Goal: Task Accomplishment & Management: Manage account settings

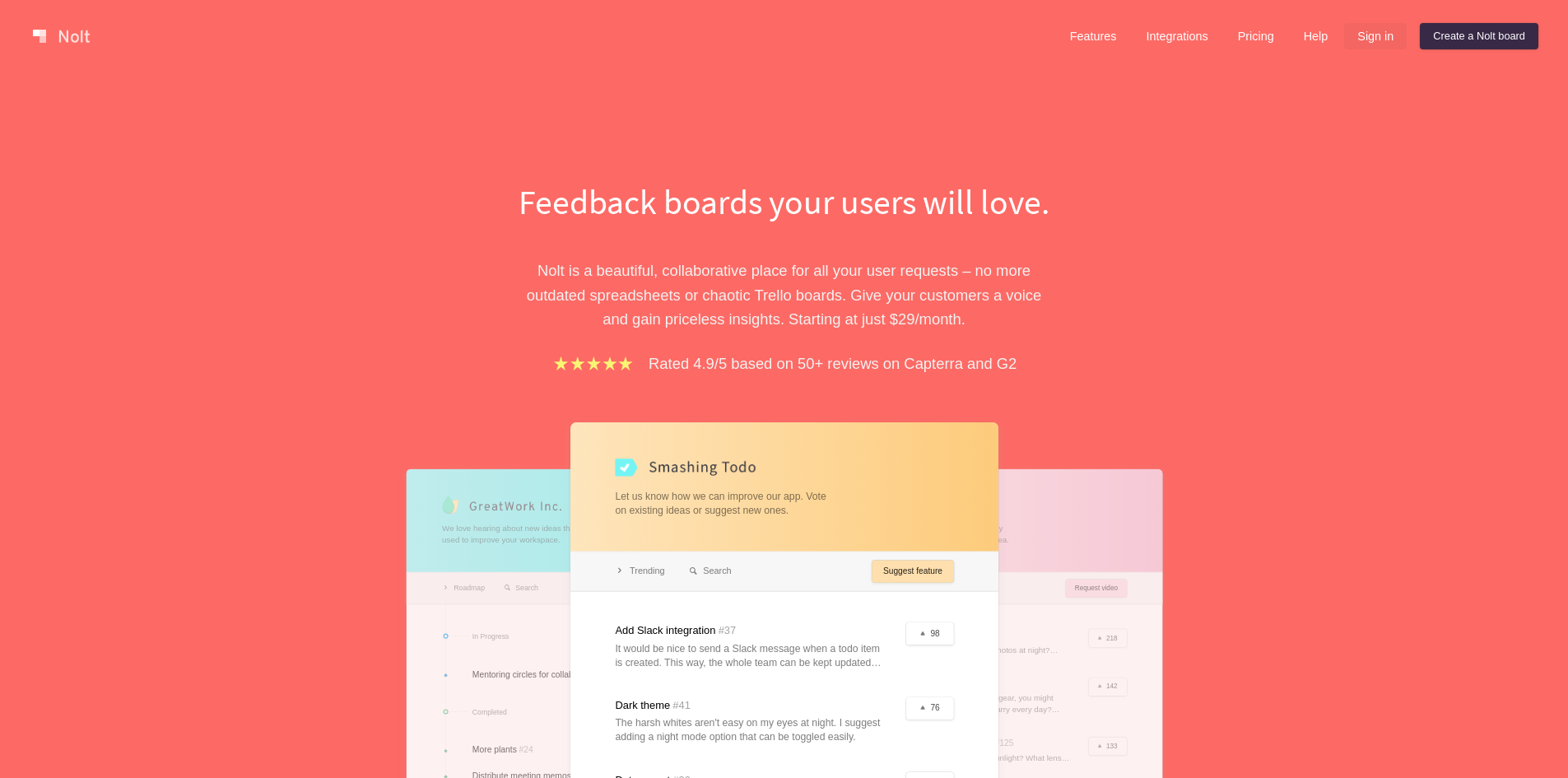
click at [1364, 33] on link "Sign in" at bounding box center [1376, 35] width 63 height 27
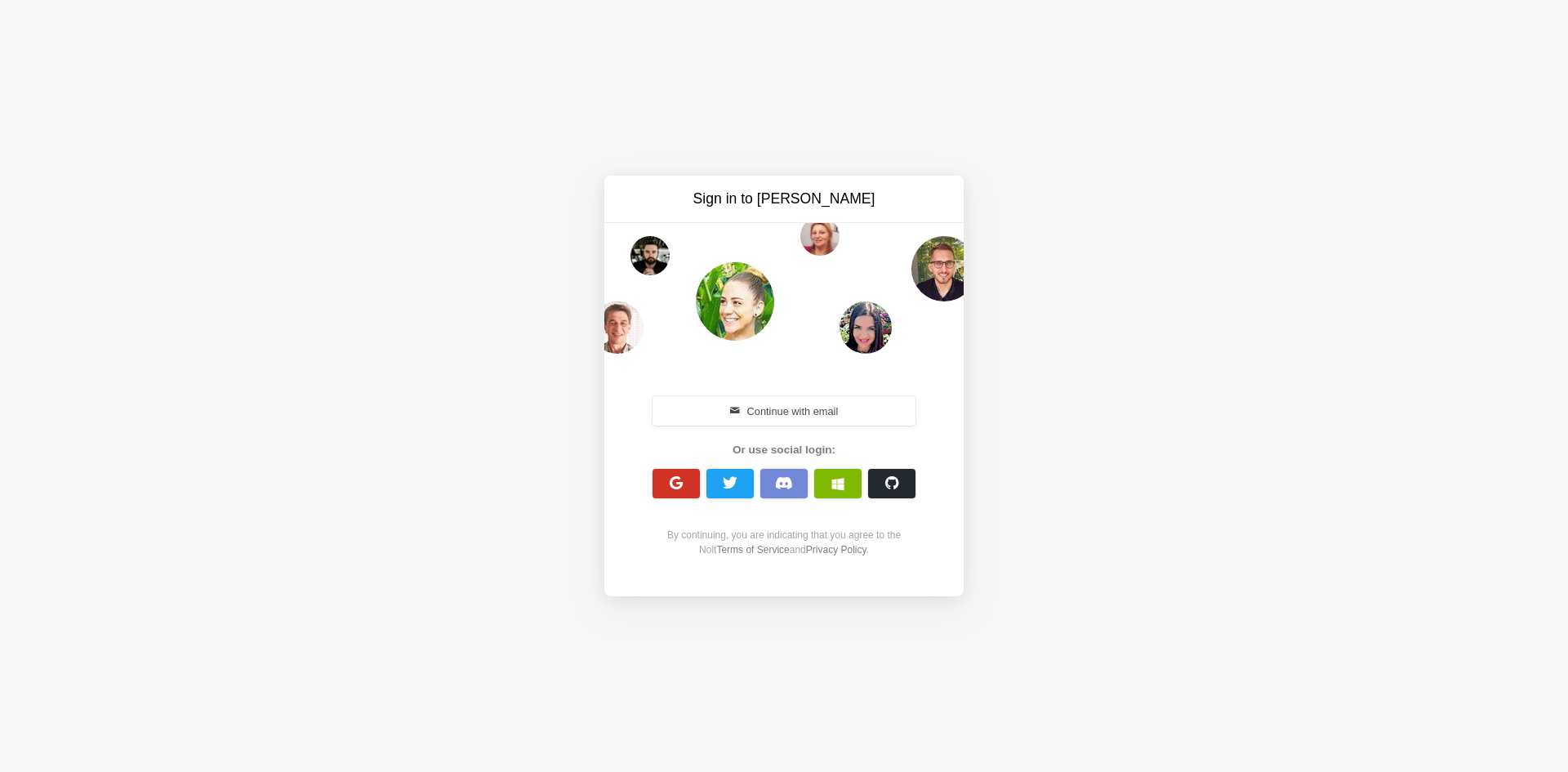
click at [664, 487] on button "button" at bounding box center [676, 483] width 48 height 29
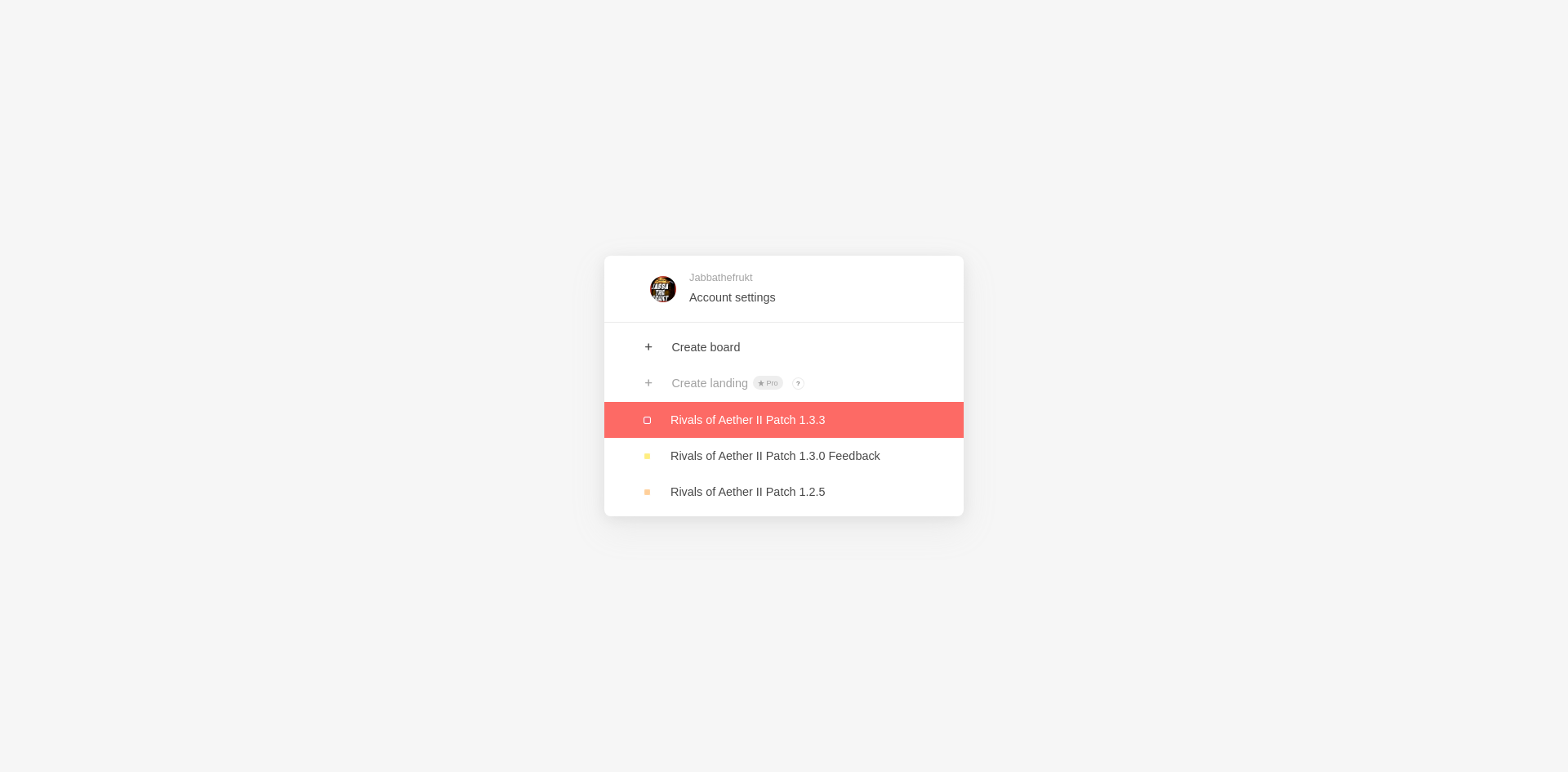
click at [709, 415] on link at bounding box center [784, 419] width 360 height 36
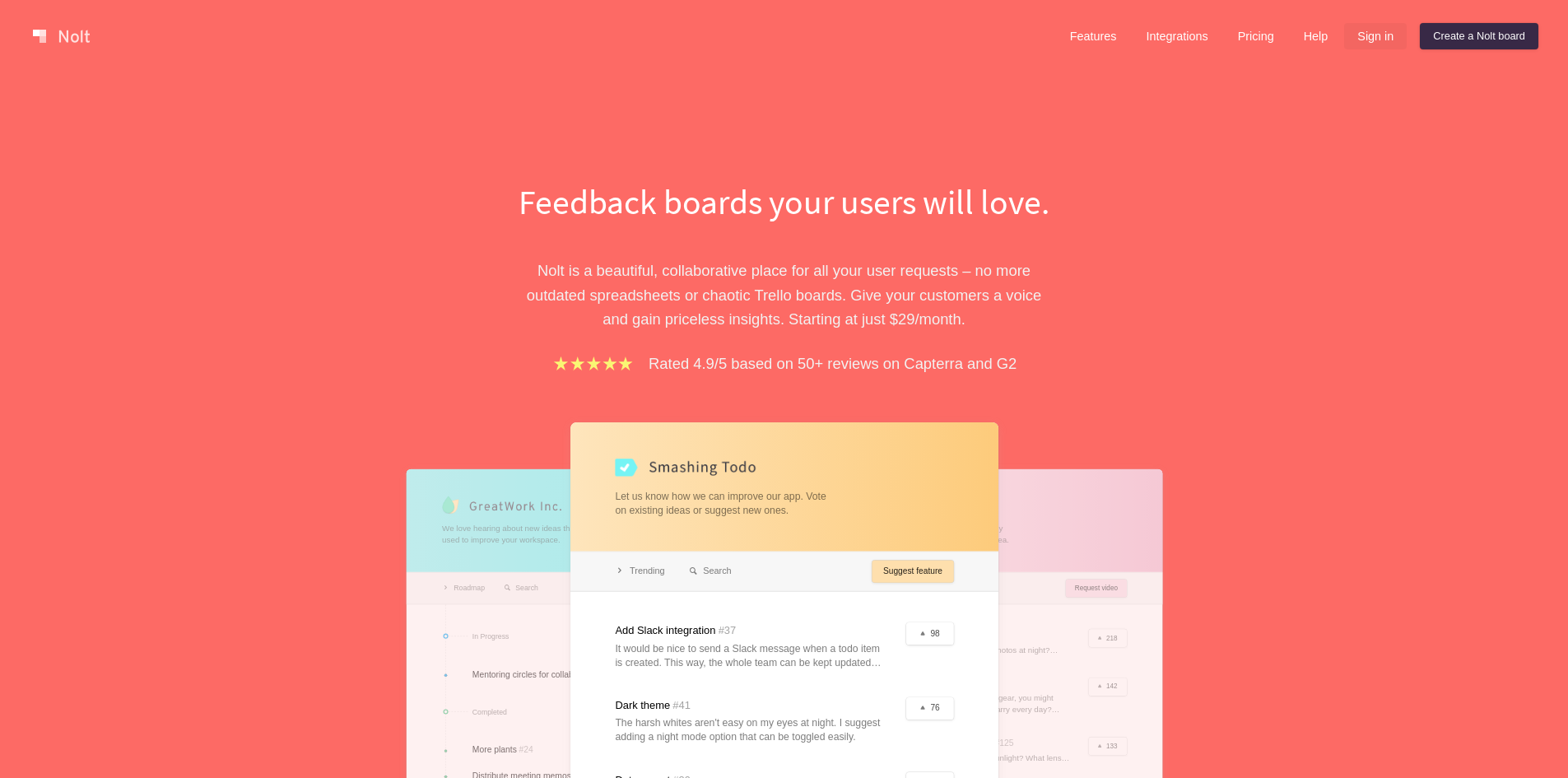
click at [1377, 30] on link "Sign in" at bounding box center [1376, 35] width 63 height 27
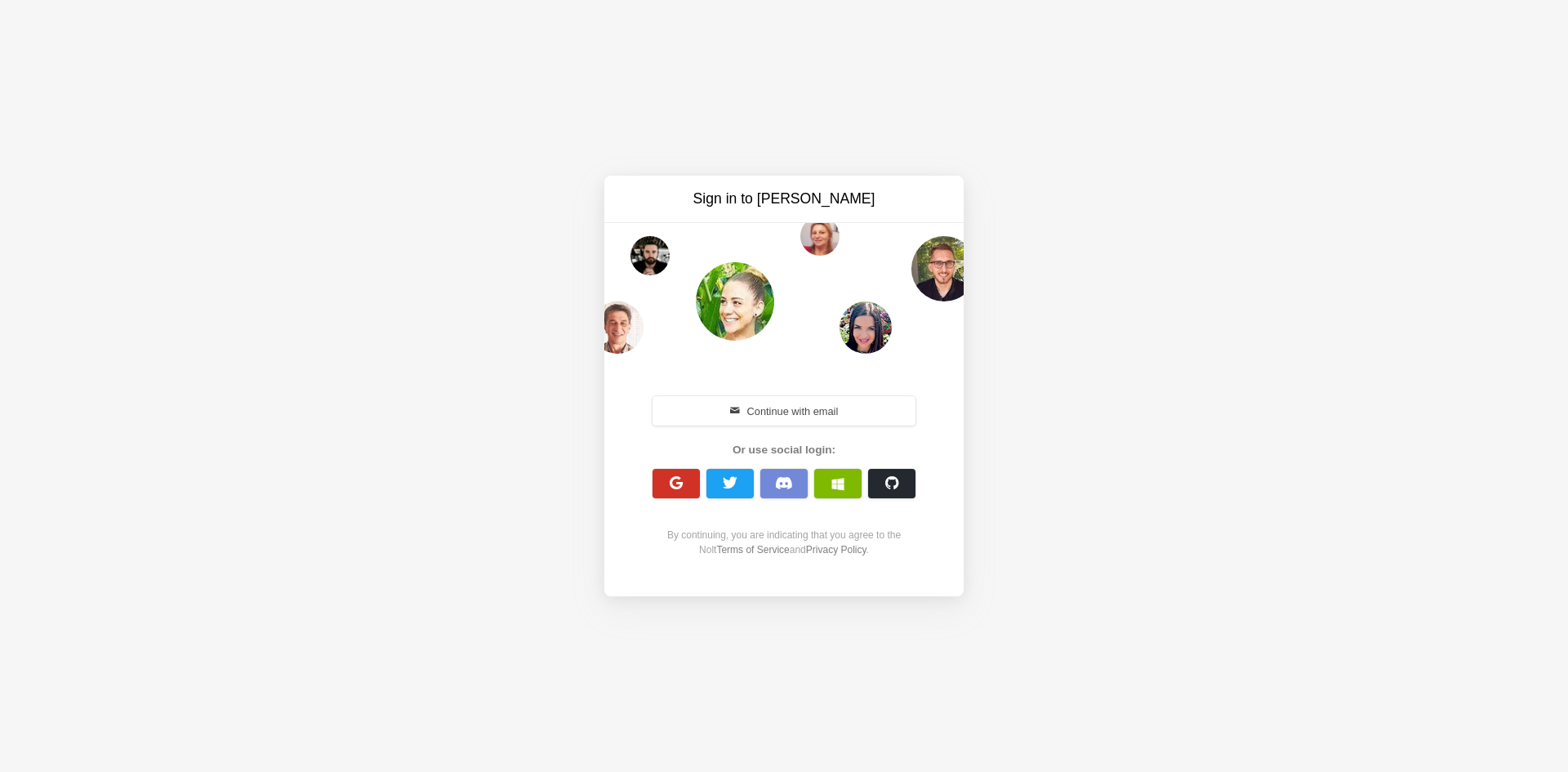
click at [682, 485] on span "button" at bounding box center [677, 483] width 16 height 16
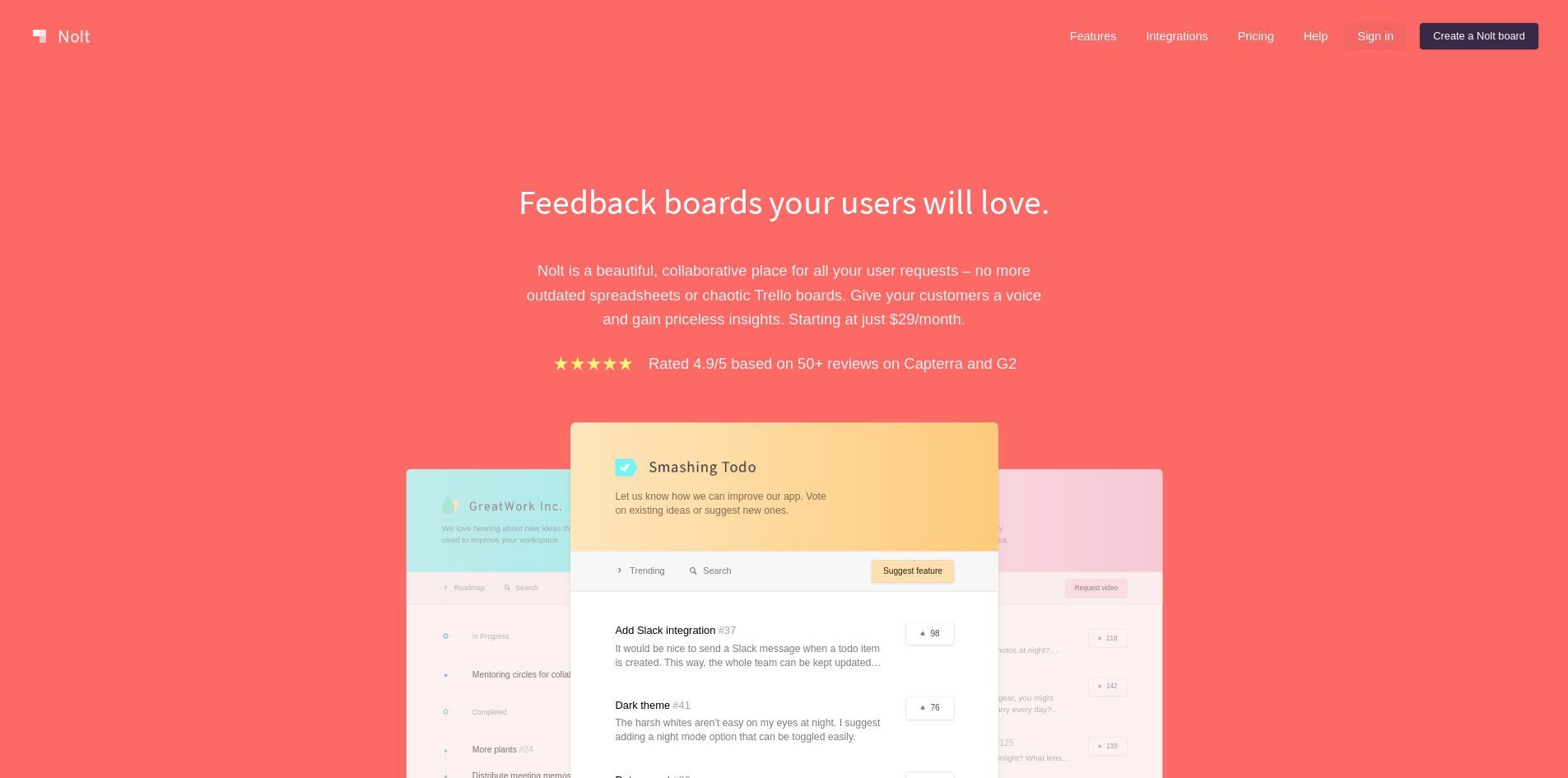
click at [1365, 41] on link "Sign in" at bounding box center [1376, 35] width 63 height 27
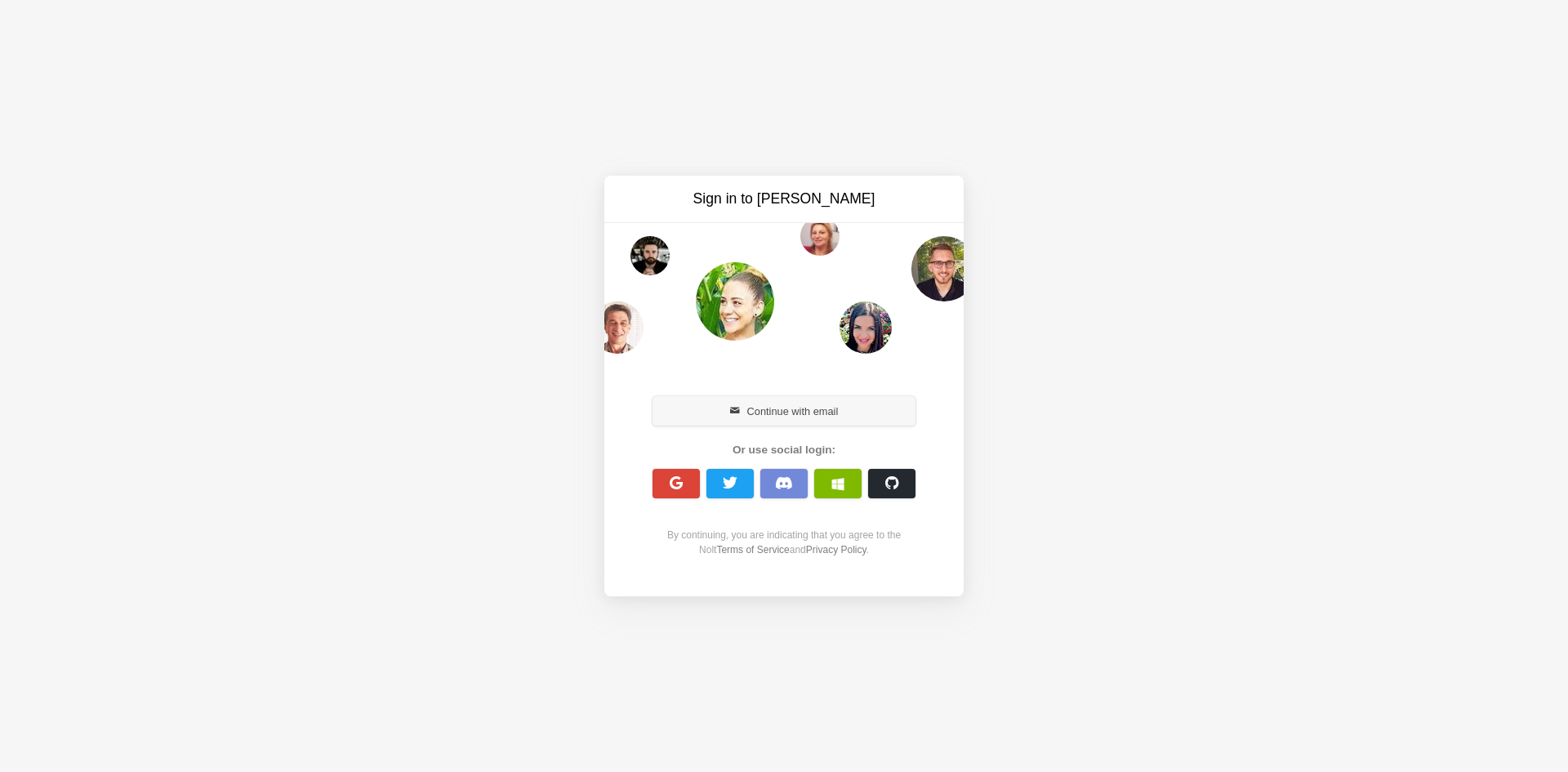
click at [750, 403] on button "Continue with email" at bounding box center [784, 411] width 263 height 29
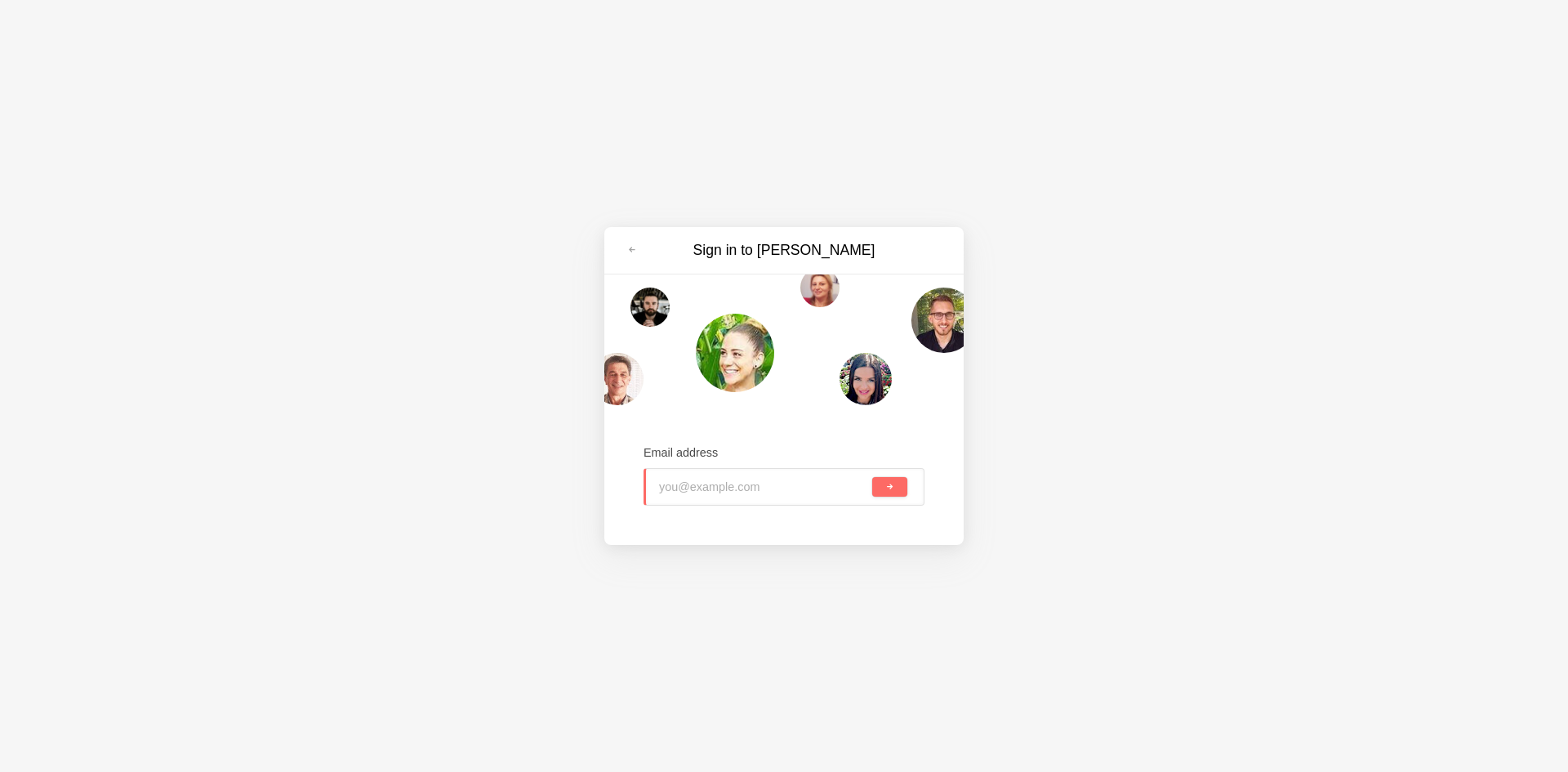
paste input "wewanec717@evoxury.com"
type input "wewanec717@evoxury.com"
click at [884, 480] on button "submit" at bounding box center [890, 487] width 35 height 19
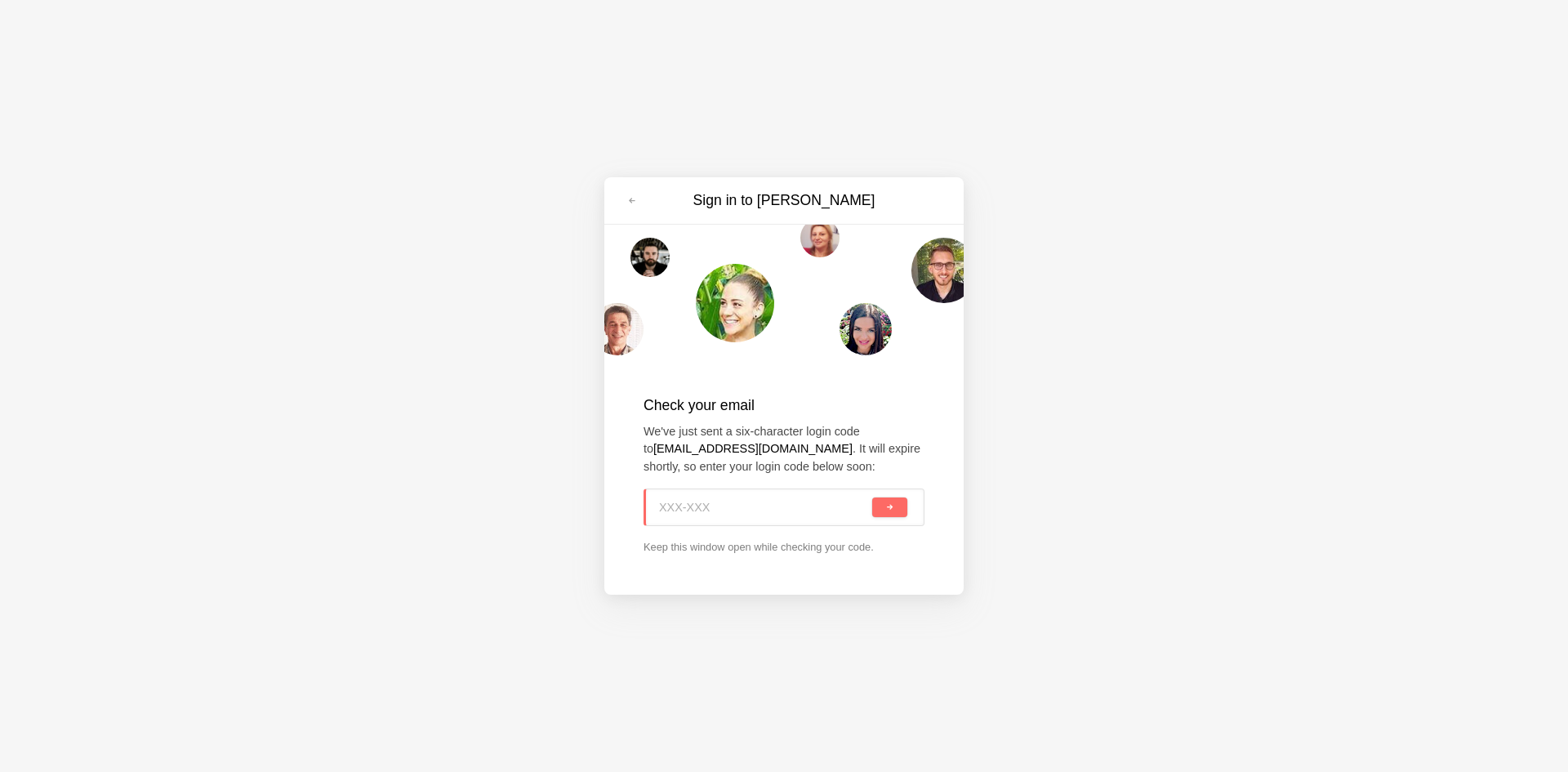
paste input "M5A-D66"
type input "M5A-D66"
click at [877, 501] on button "submit" at bounding box center [890, 507] width 35 height 19
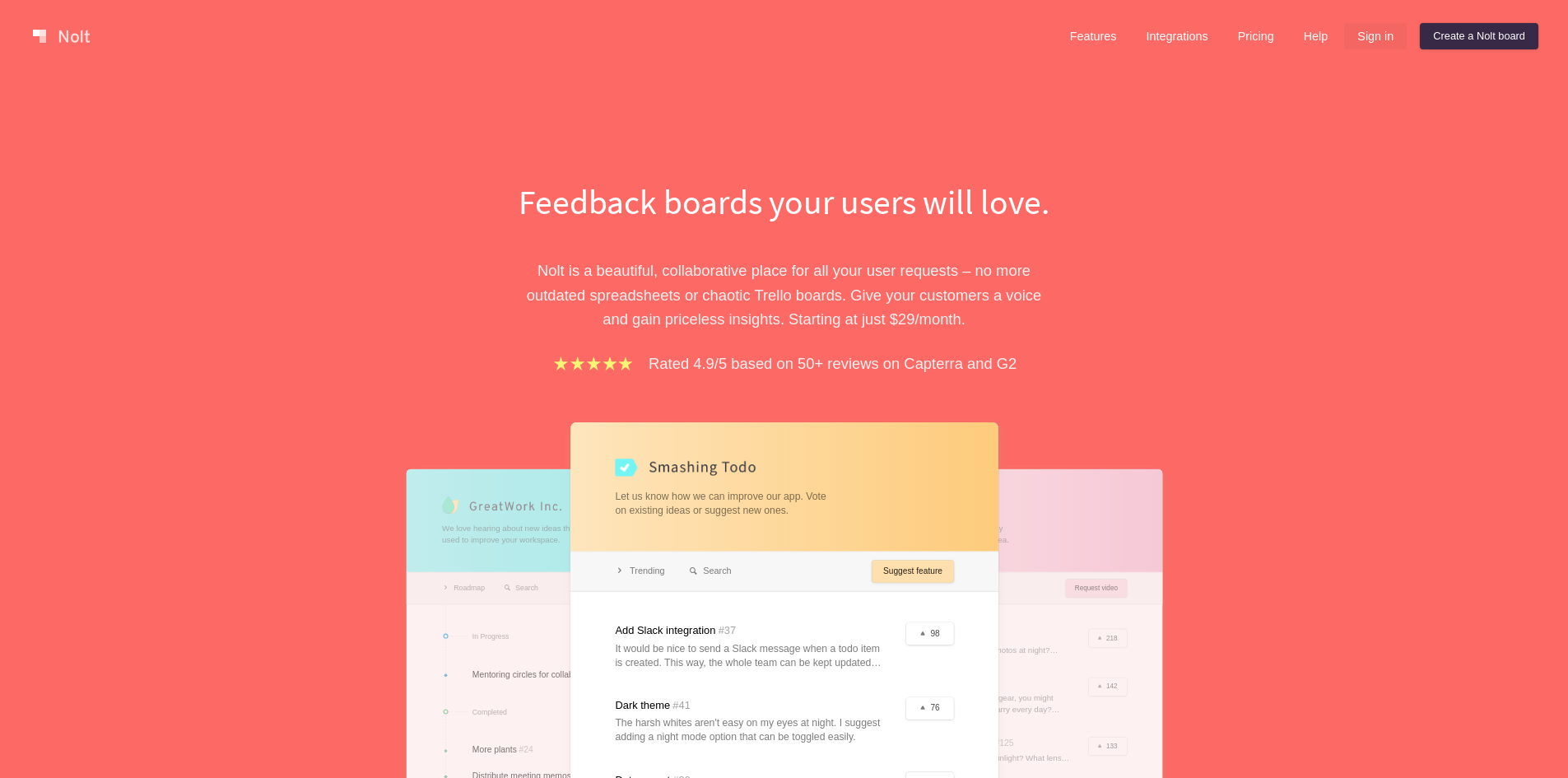
click at [1379, 36] on link "Sign in" at bounding box center [1376, 35] width 63 height 27
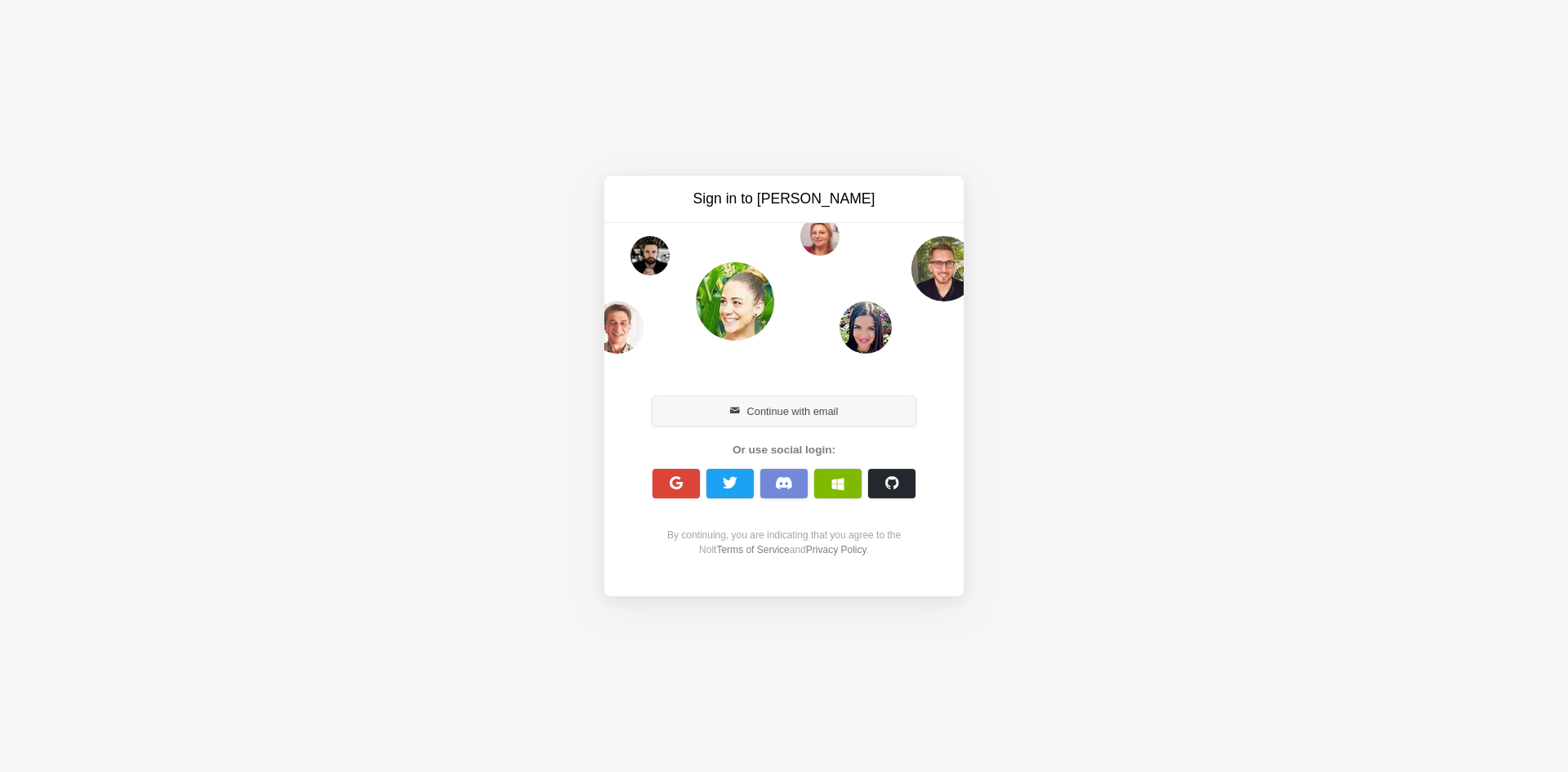
click at [798, 399] on button "Continue with email" at bounding box center [784, 411] width 263 height 29
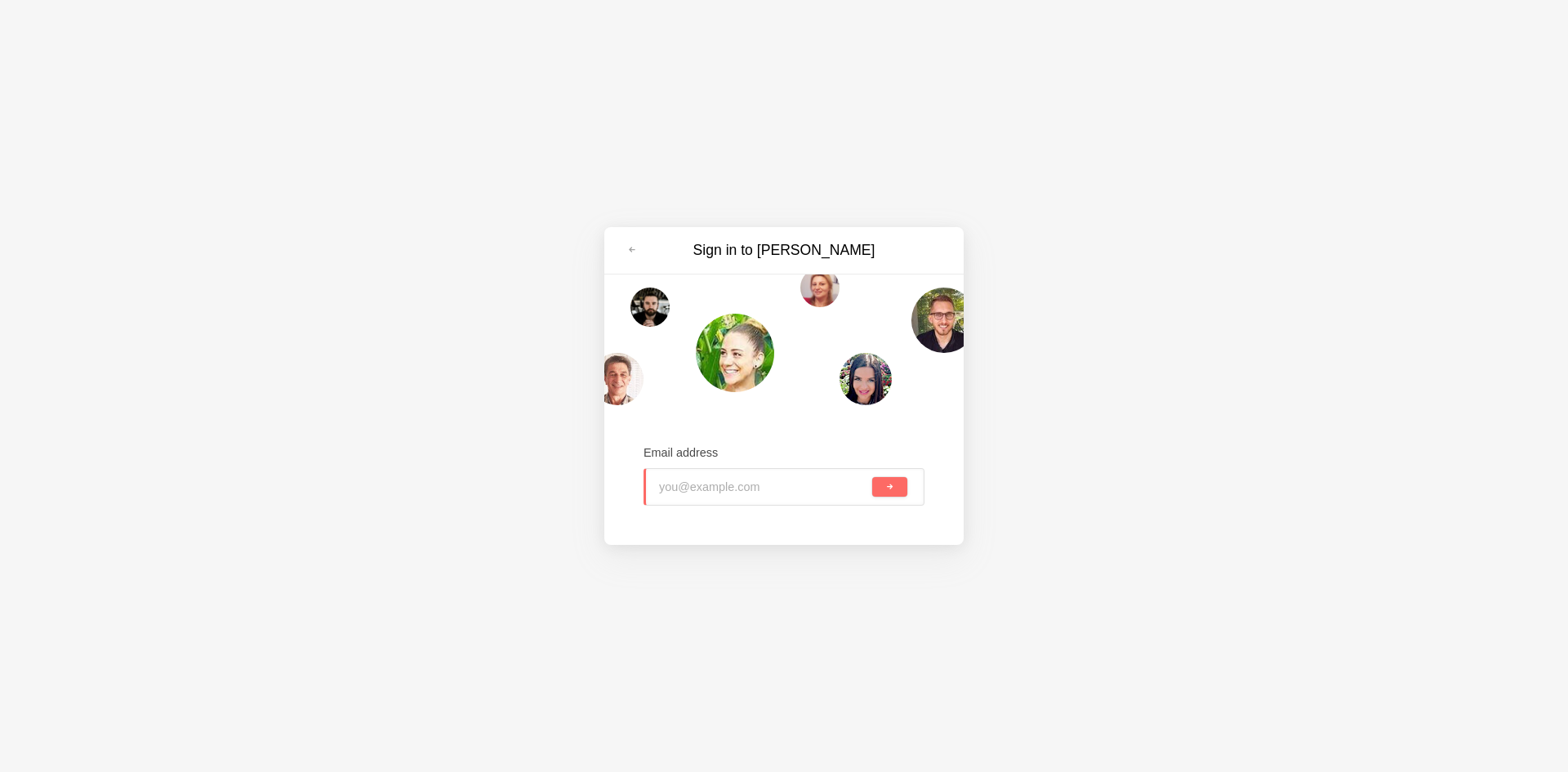
paste input "ragage5285@evoxury.com"
type input "ragage5285@evoxury.com"
click at [900, 482] on button "submit" at bounding box center [890, 487] width 35 height 19
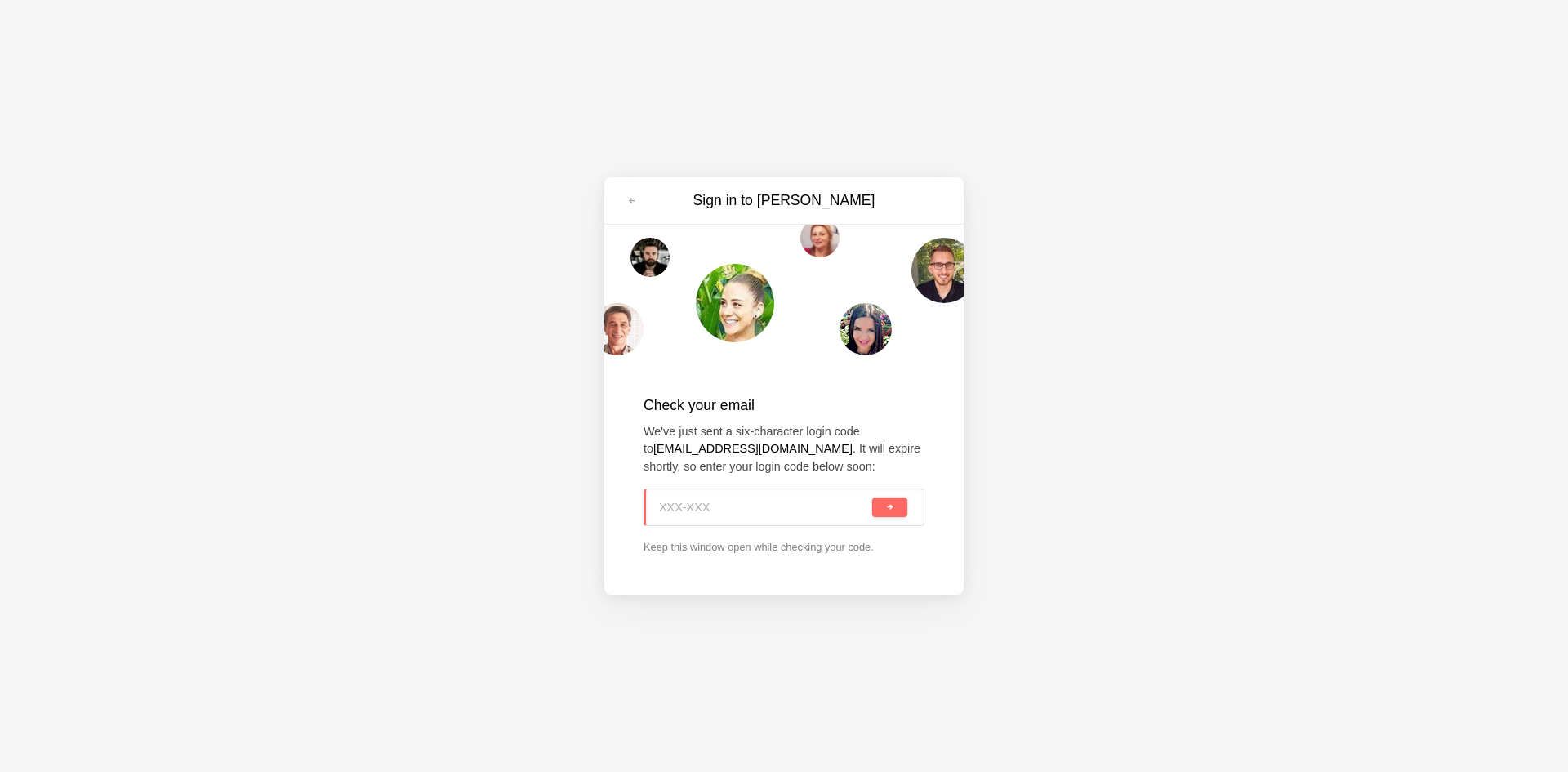
paste input "6PR-VED"
type input "6PR-VED"
click at [893, 515] on button "submit" at bounding box center [890, 507] width 35 height 19
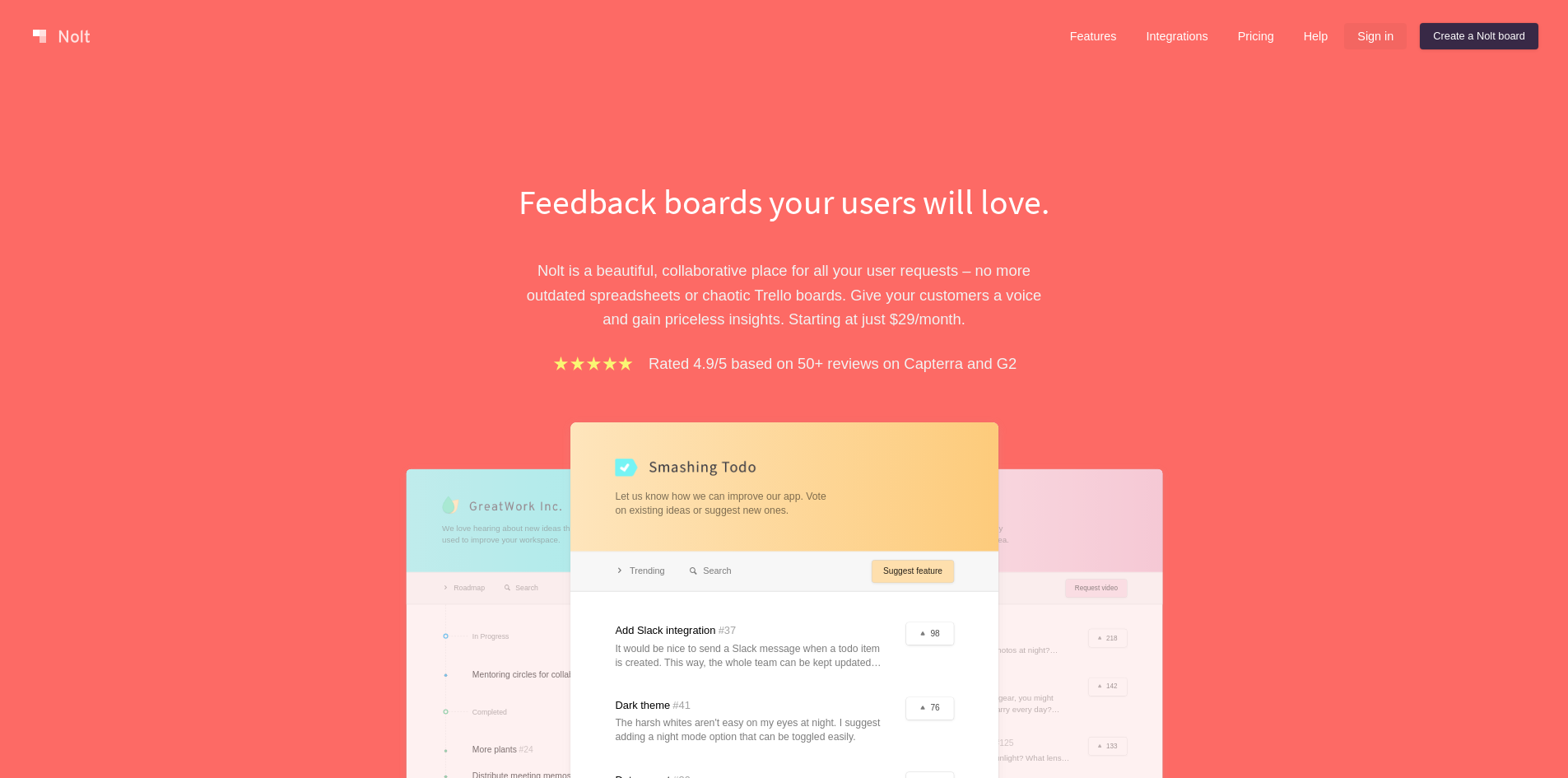
click at [1357, 28] on link "Sign in" at bounding box center [1376, 35] width 63 height 27
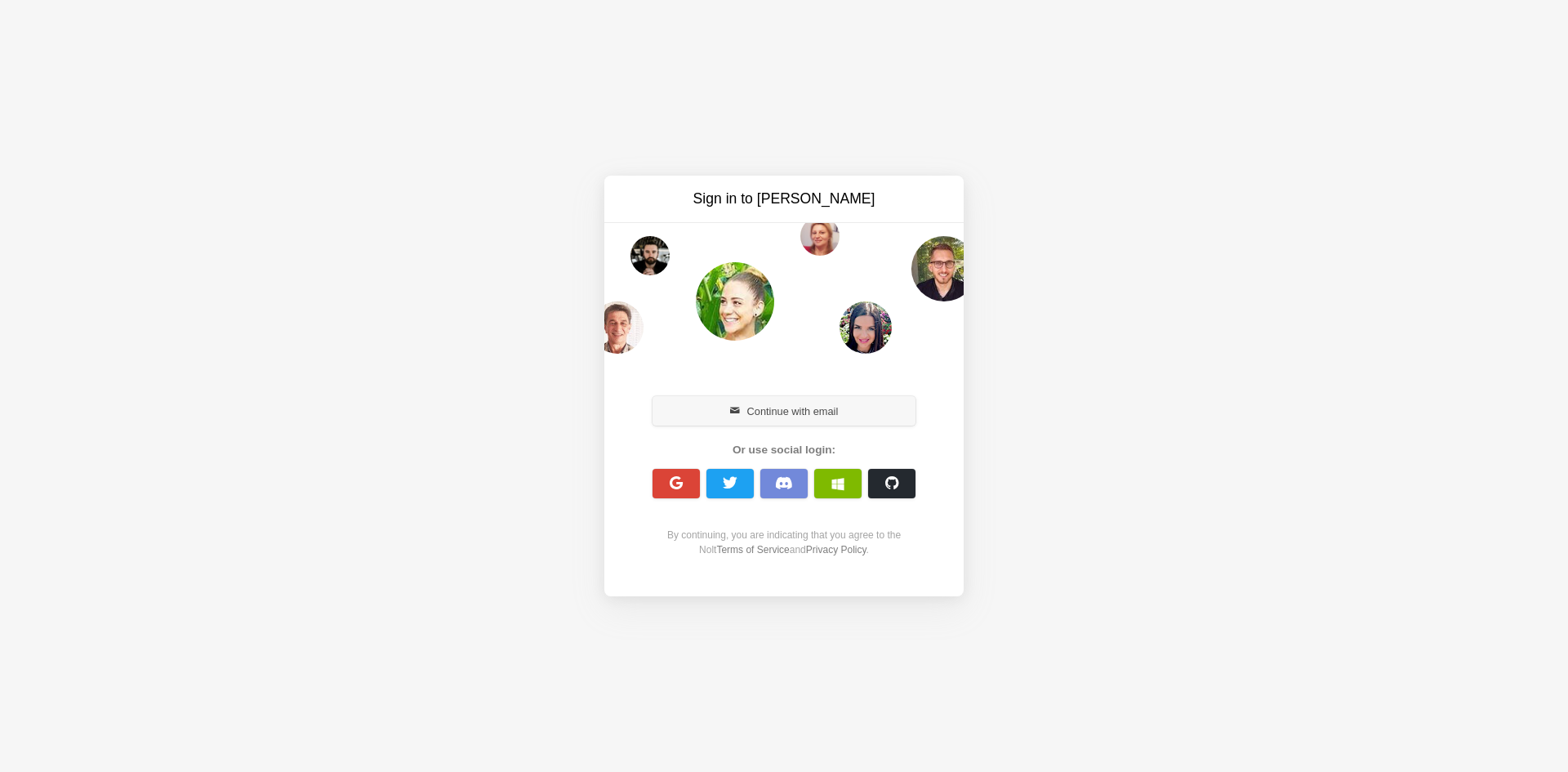
click at [800, 411] on button "Continue with email" at bounding box center [784, 411] width 263 height 29
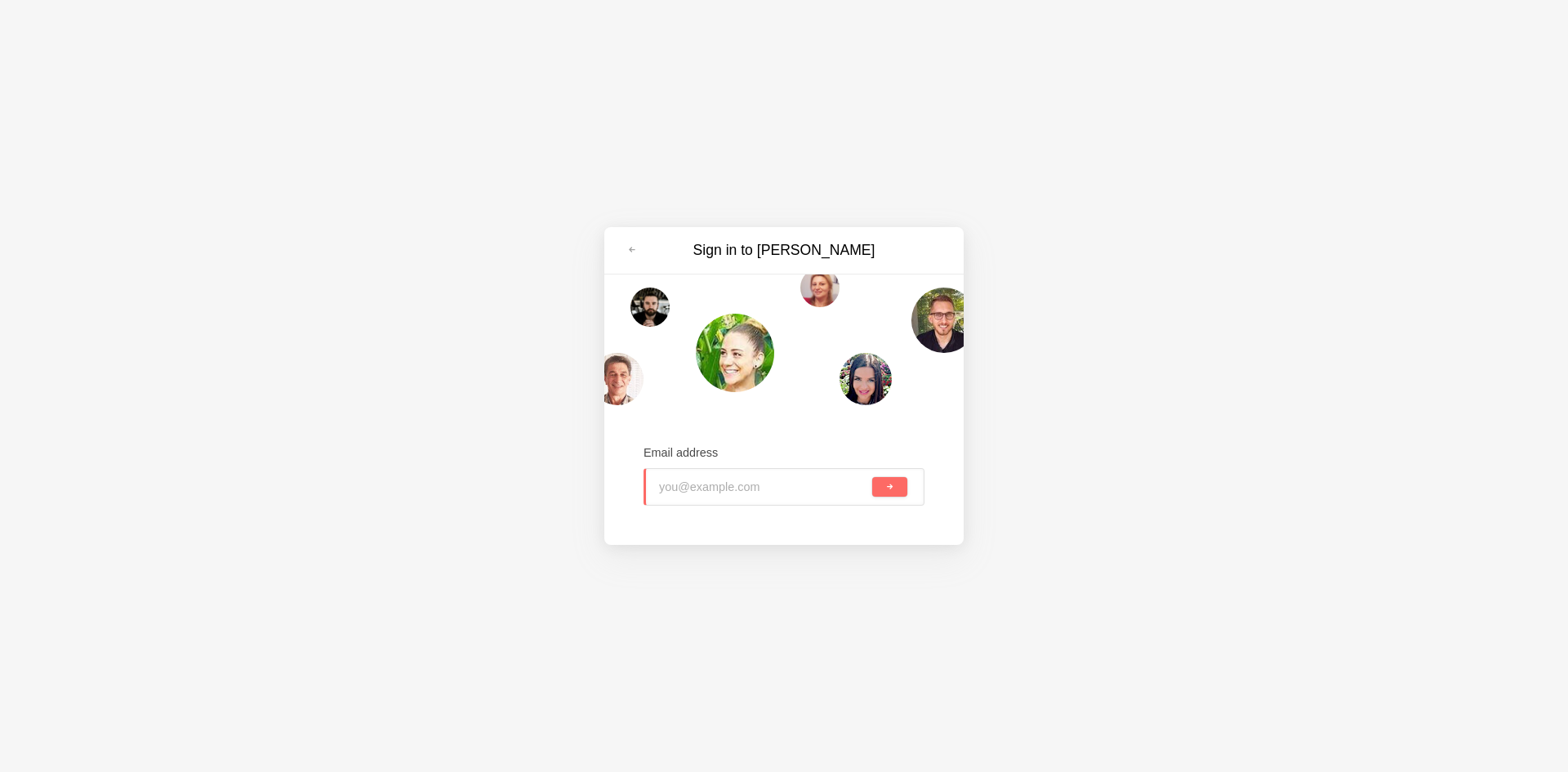
paste input "getita9008@evoxury.com"
type input "getita9008@evoxury.com"
click at [886, 494] on button "submit" at bounding box center [890, 487] width 35 height 19
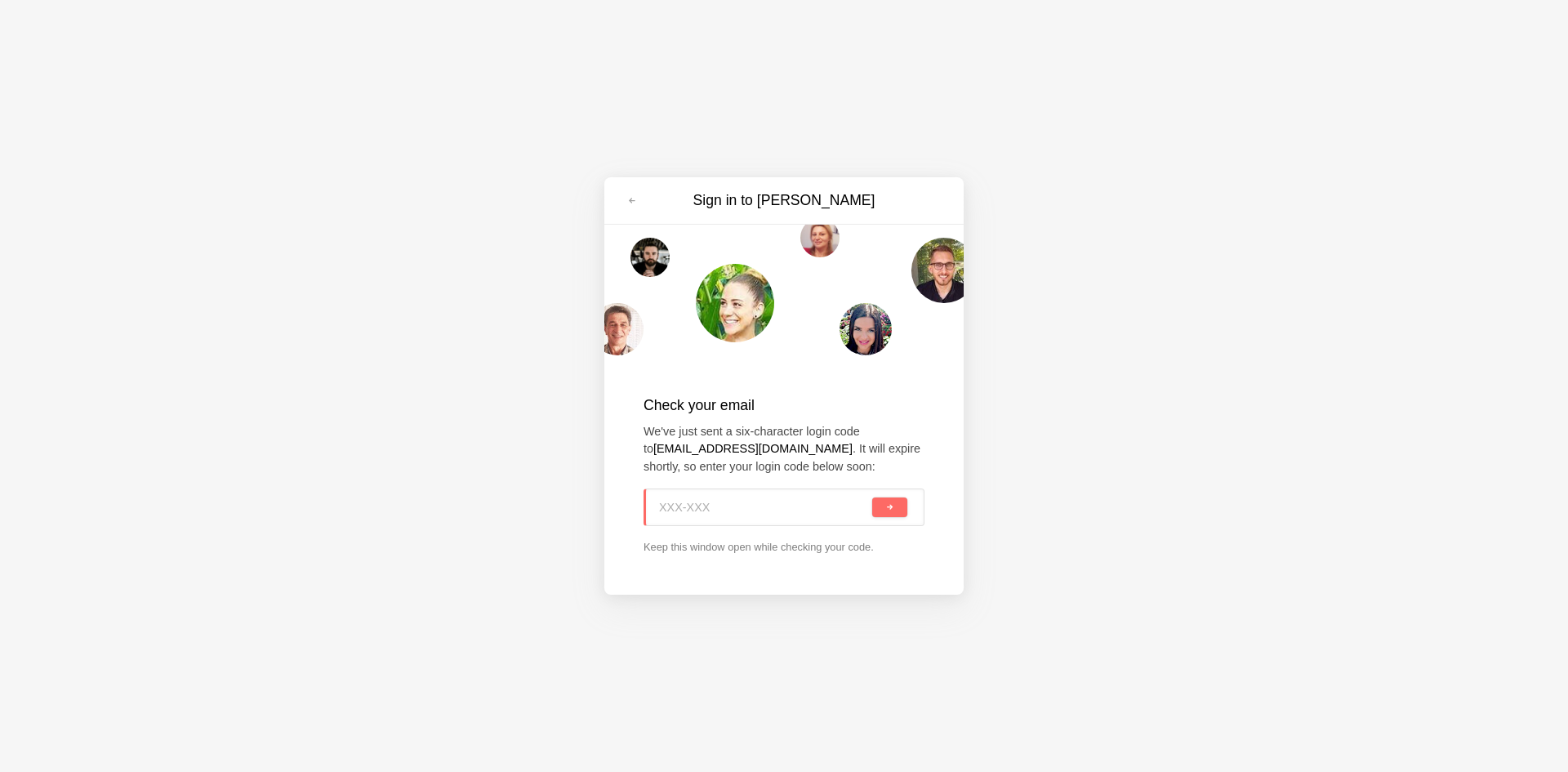
paste input "MDX-MBK"
type input "MDX-MBK"
click at [884, 508] on button "submit" at bounding box center [890, 507] width 35 height 19
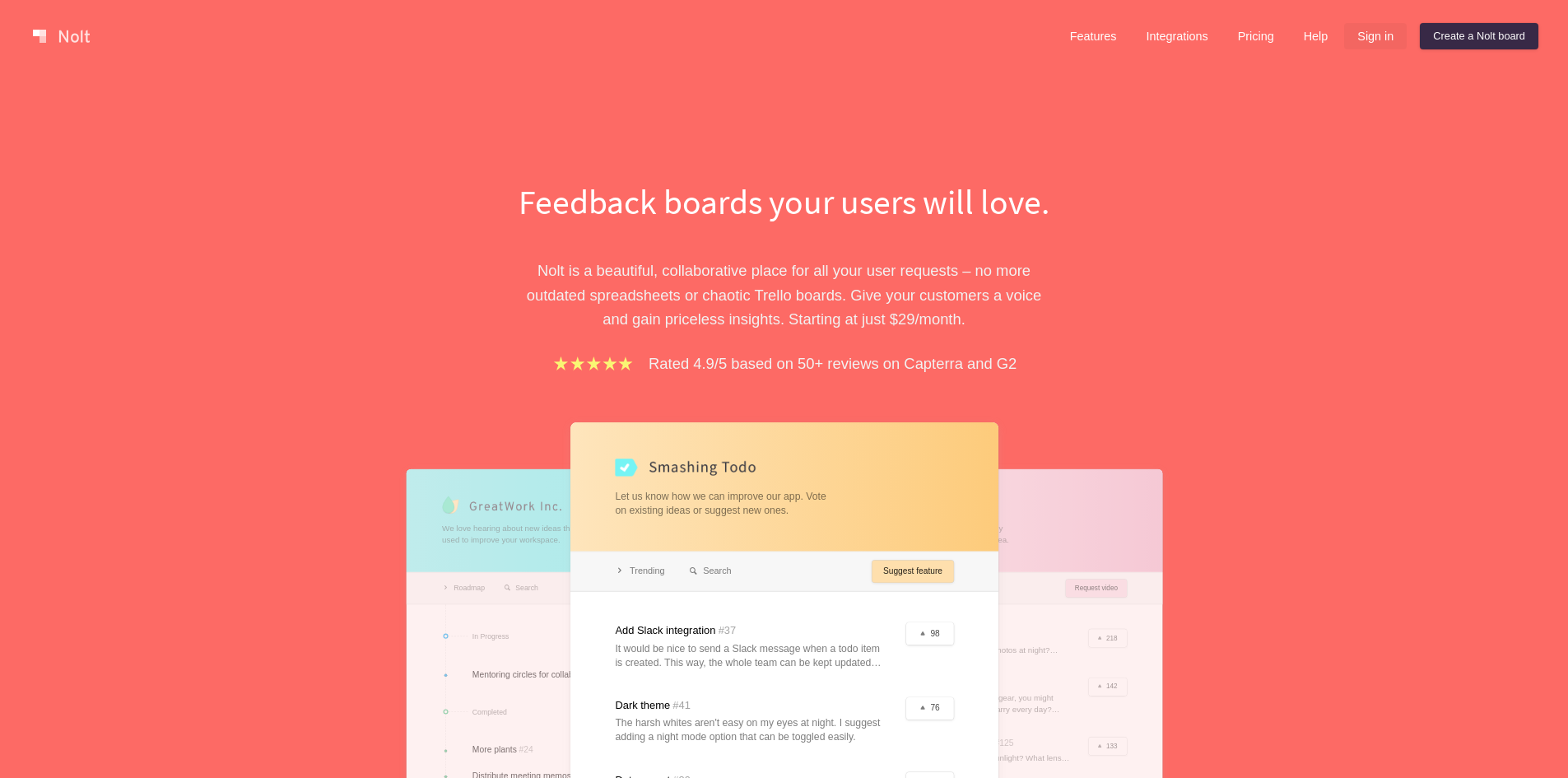
click at [1385, 36] on link "Sign in" at bounding box center [1376, 35] width 63 height 27
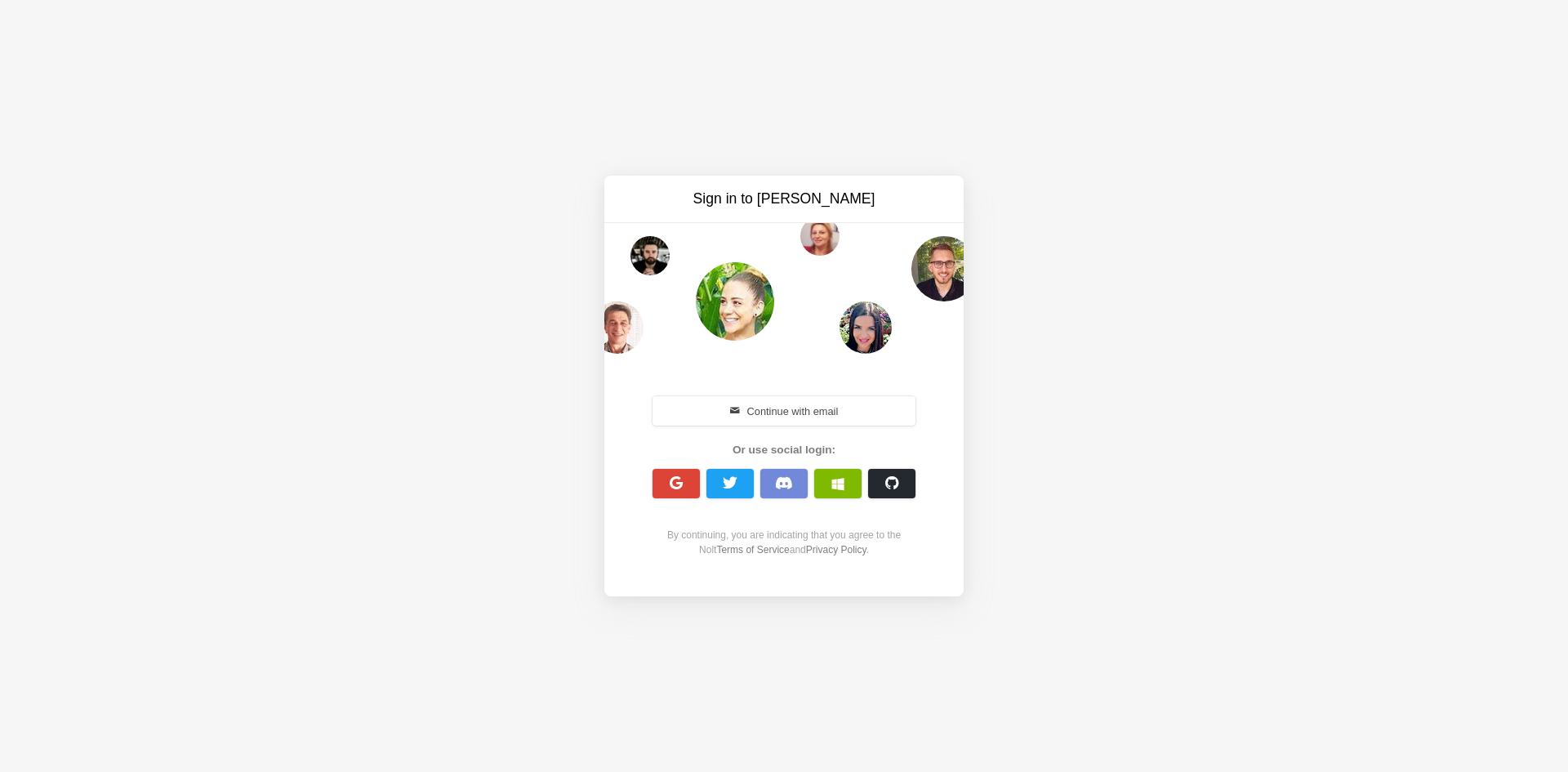
click at [782, 408] on button "Continue with email" at bounding box center [784, 411] width 263 height 29
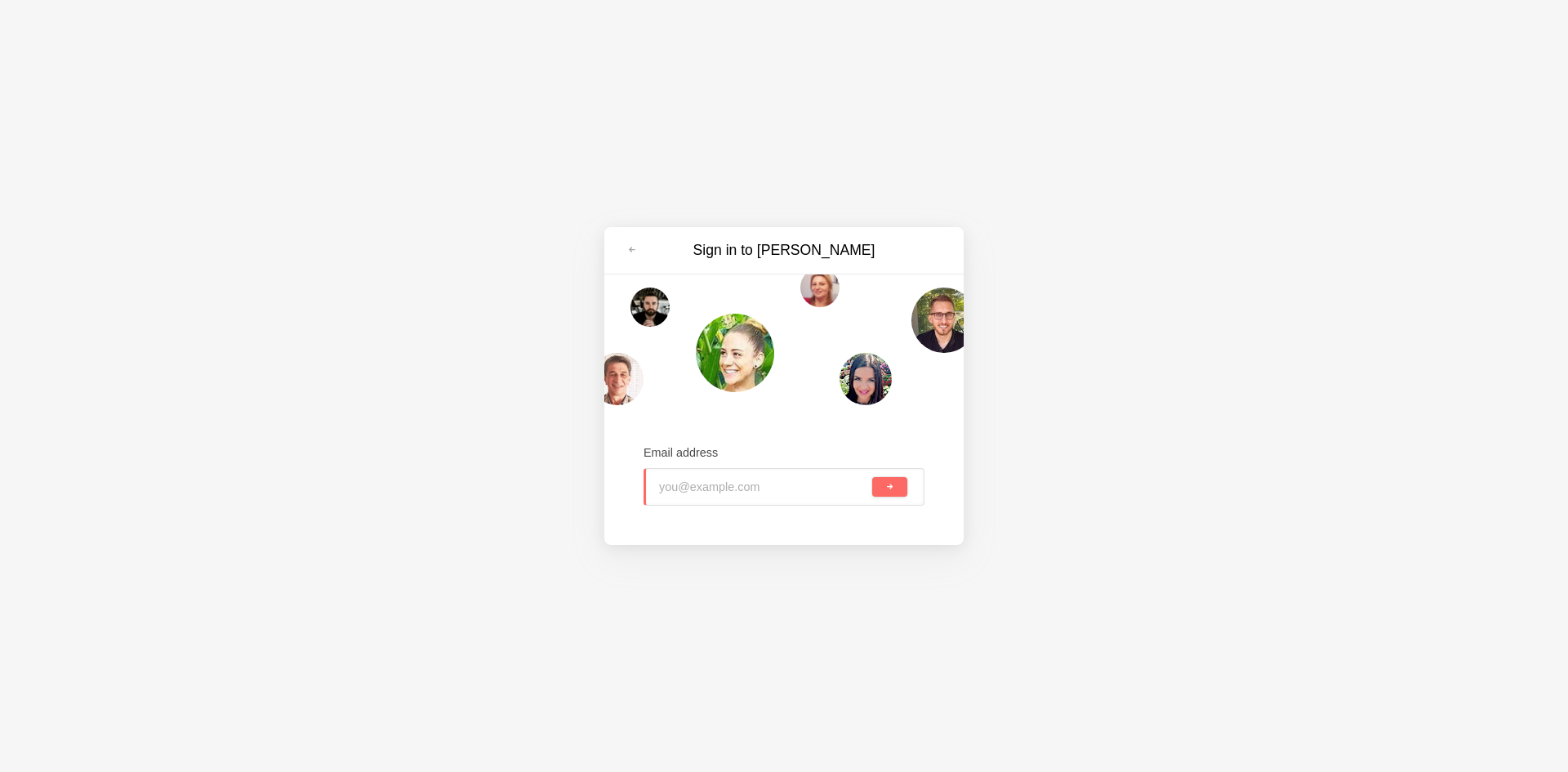
type input "cesaxem766@evoxury.com"
click at [877, 487] on button "submit" at bounding box center [890, 487] width 35 height 19
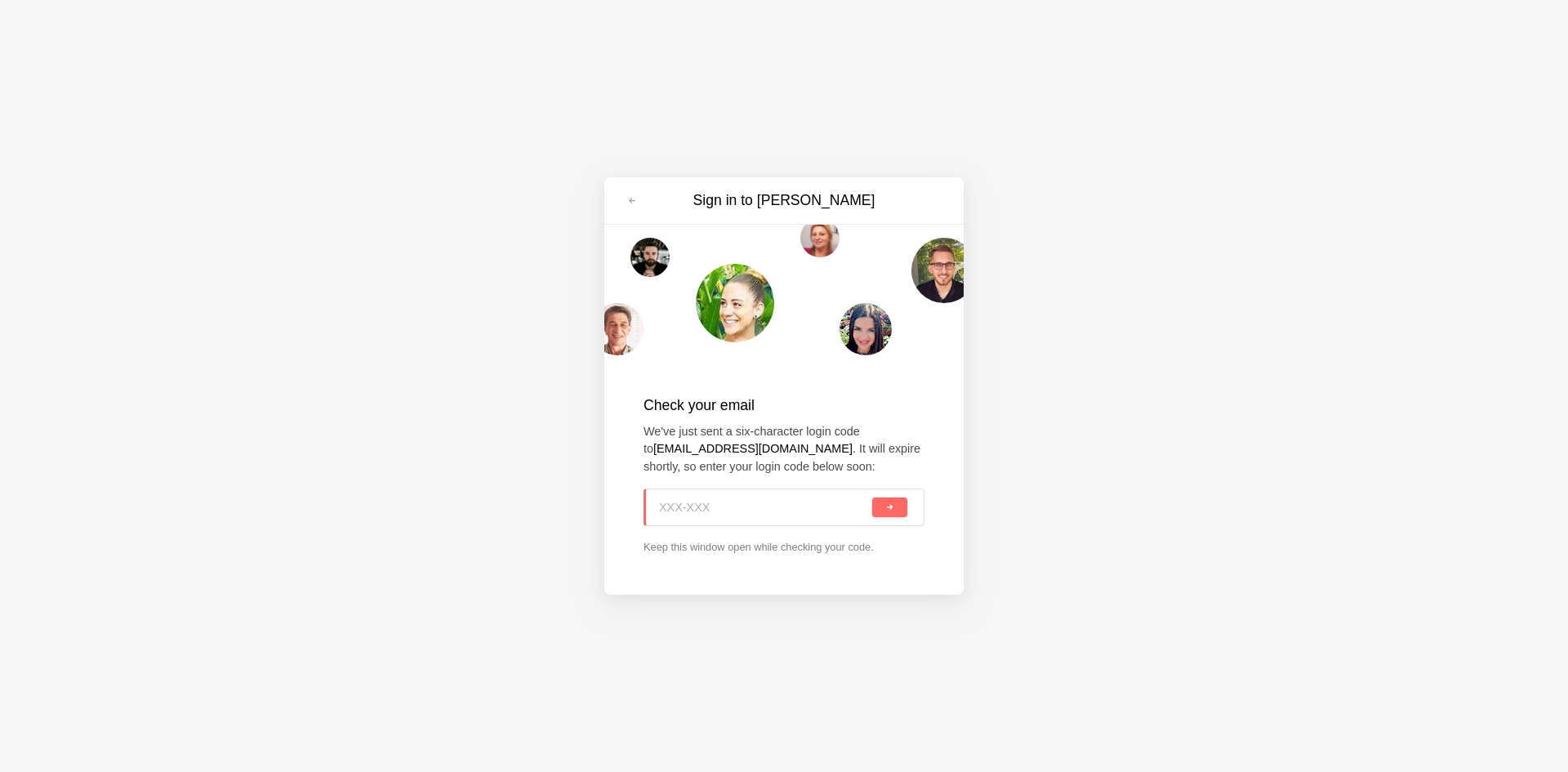
paste input "EQ5-AVM"
type input "EQ5-AVM"
click at [879, 508] on button "submit" at bounding box center [890, 507] width 35 height 19
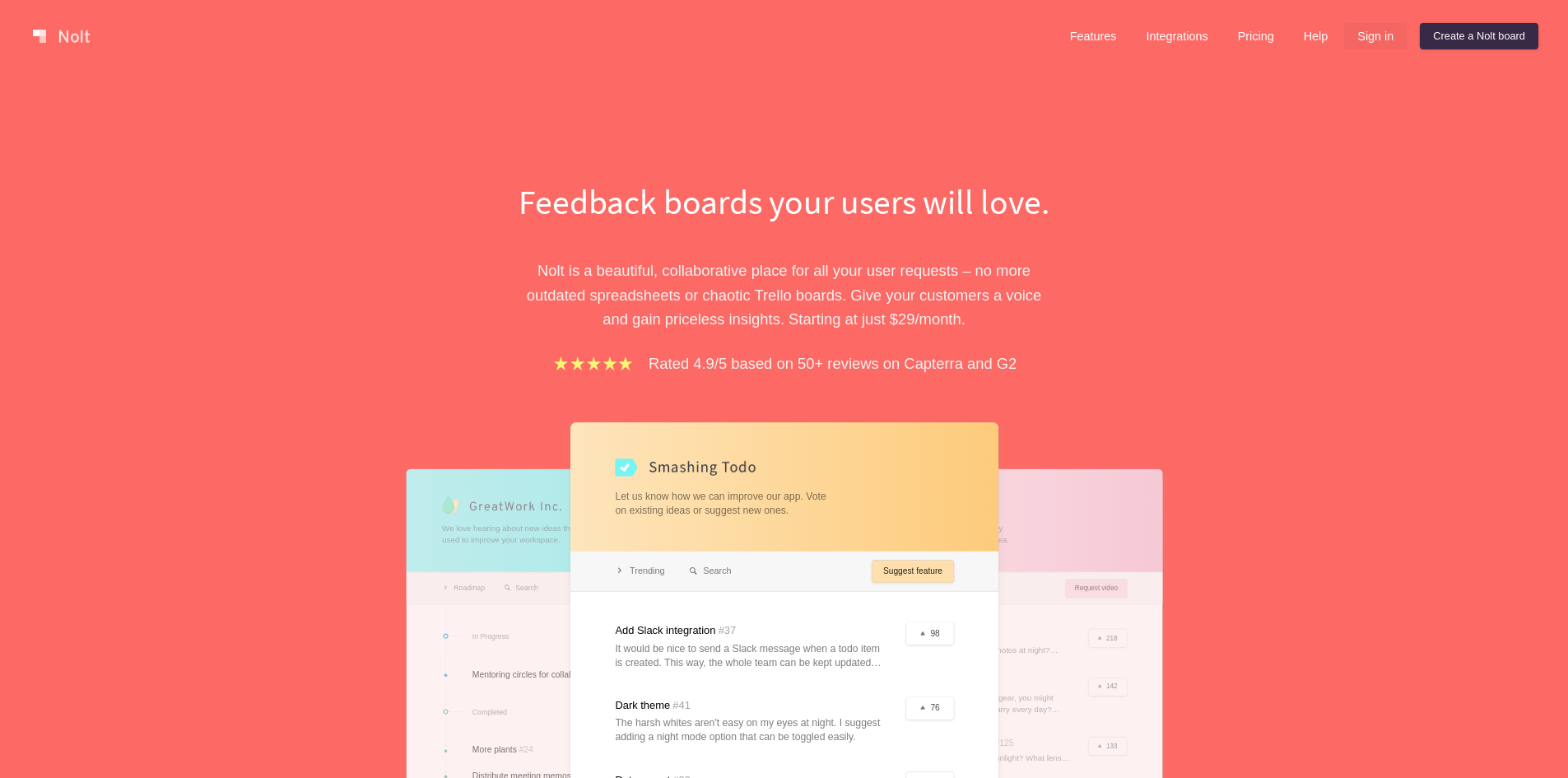
click at [1370, 43] on link "Sign in" at bounding box center [1376, 35] width 63 height 27
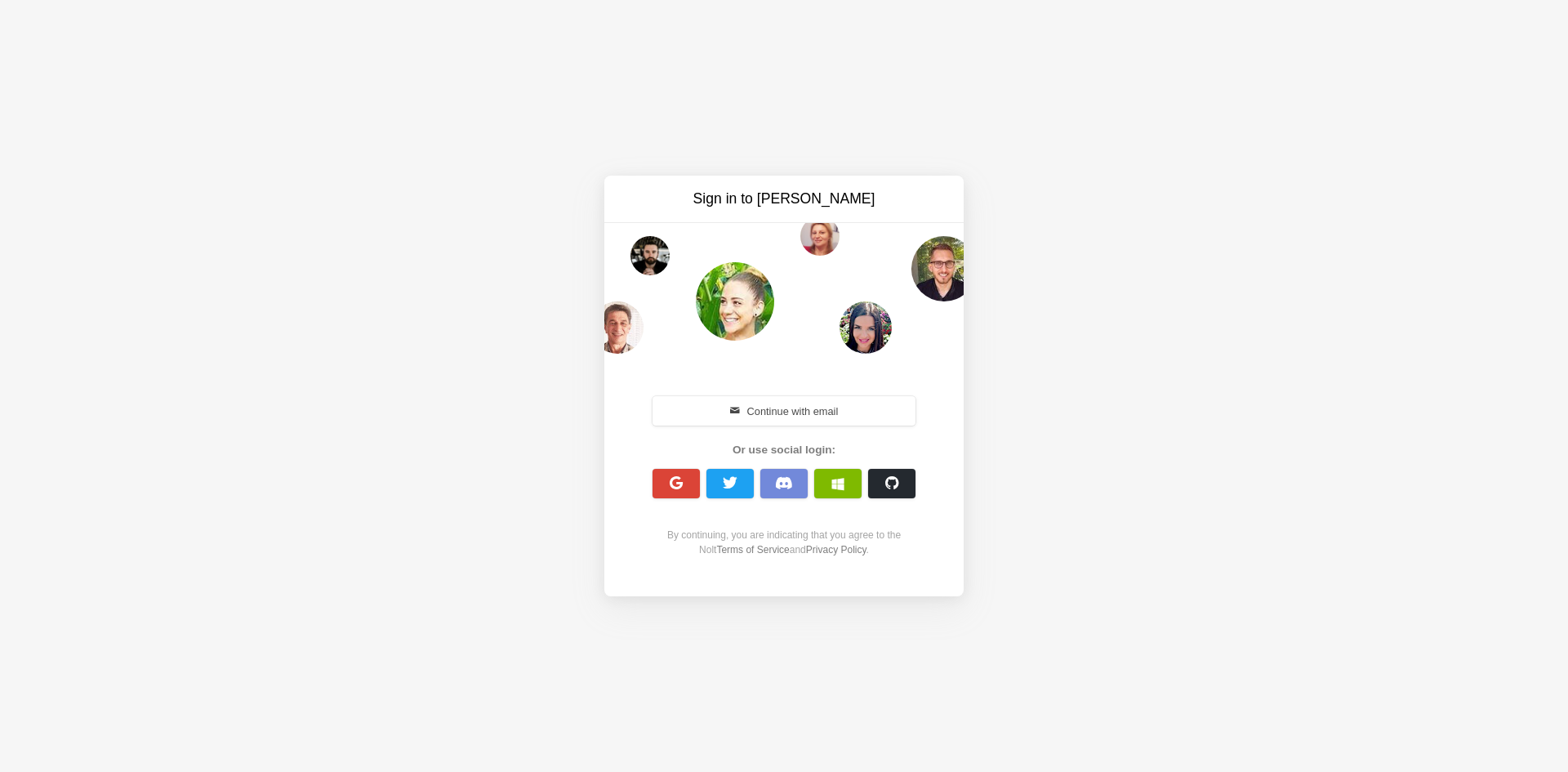
click at [767, 409] on button "Continue with email" at bounding box center [784, 411] width 263 height 29
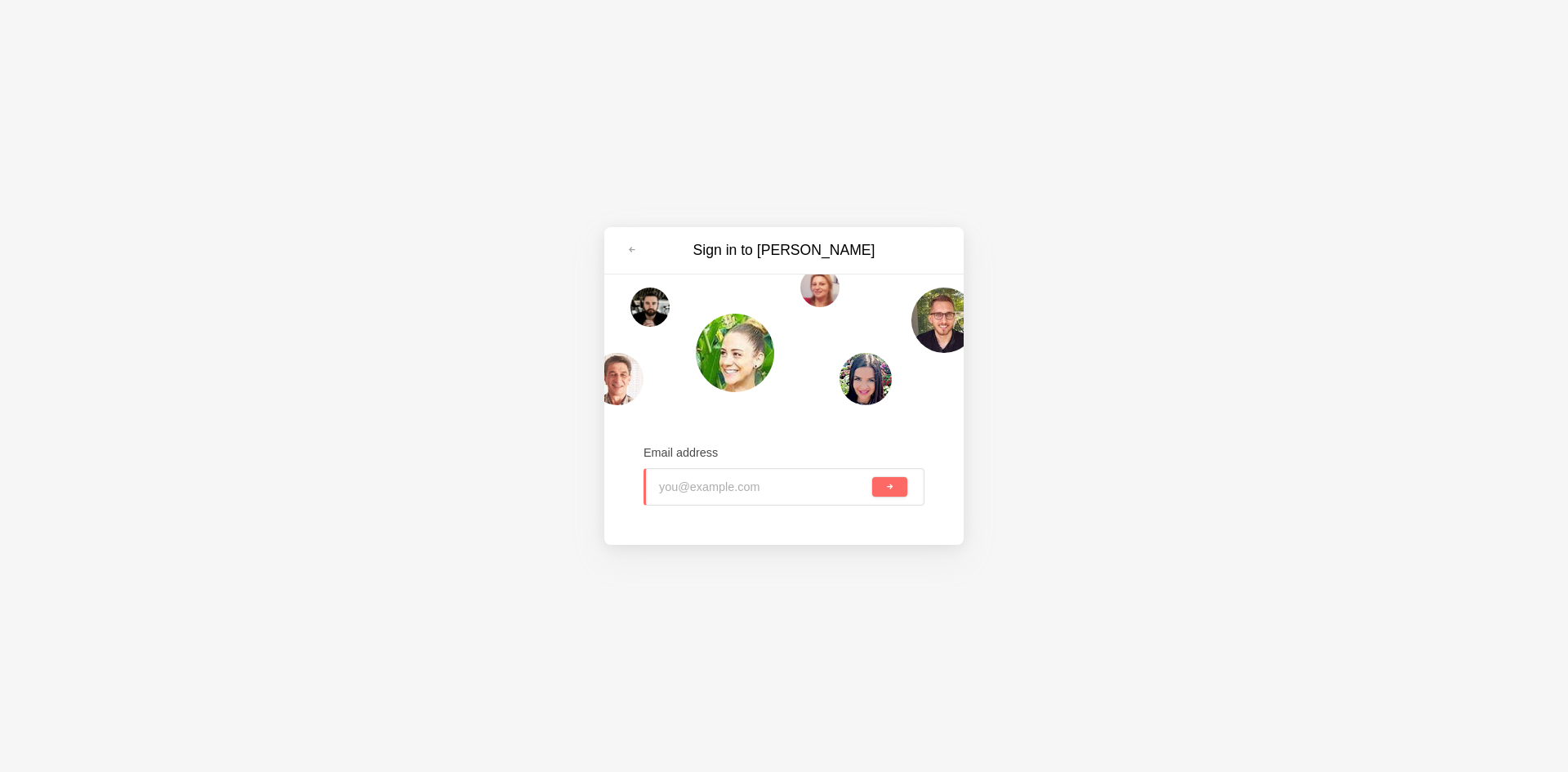
type input "fomewot252@evoxury.com"
click at [879, 486] on button "submit" at bounding box center [890, 487] width 35 height 19
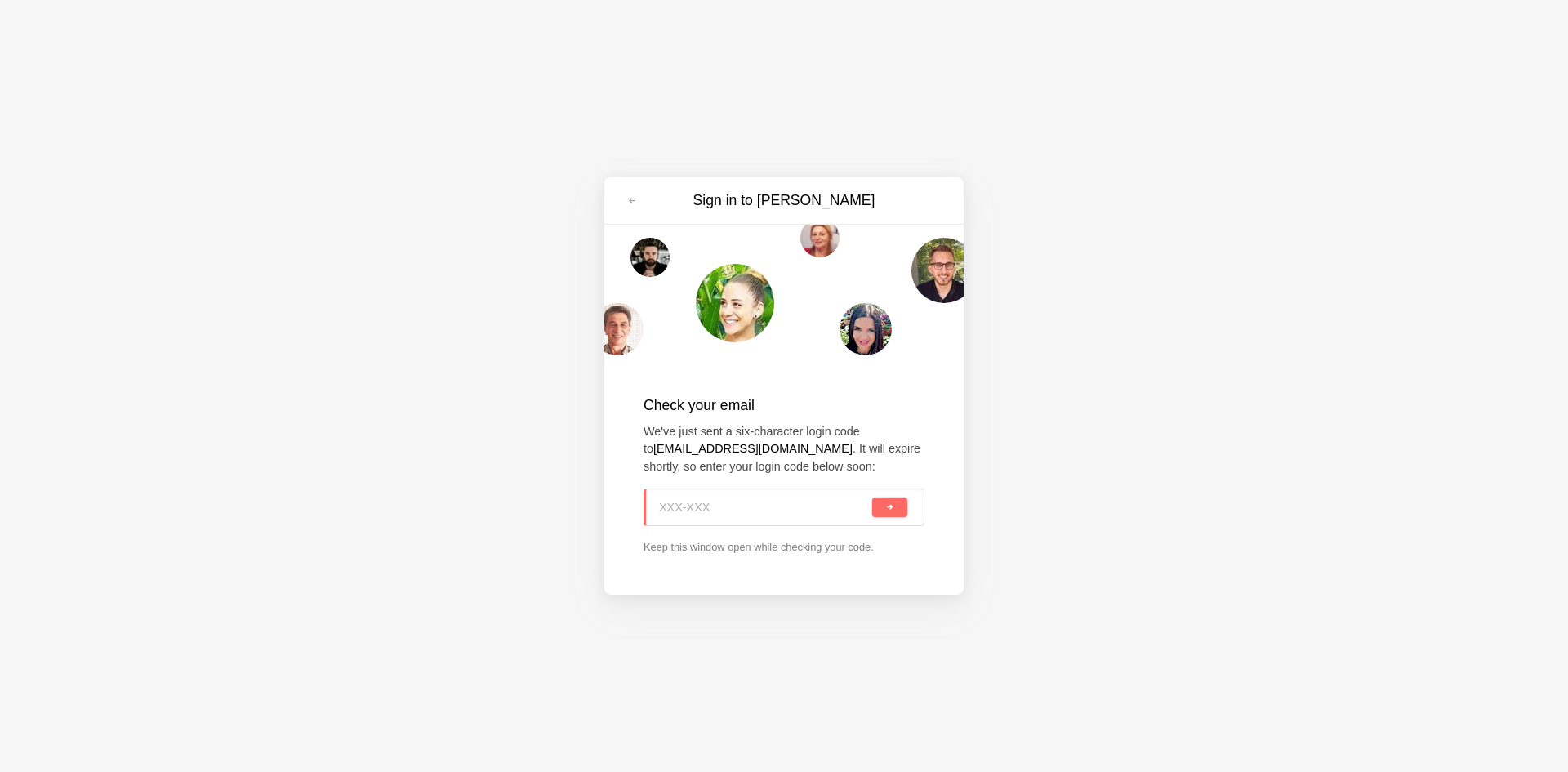
paste input "WRS-R8J"
type input "WRS-R8J"
click at [890, 487] on div "Check your email We've just sent a six-character login code to fomewot252@evoxu…" at bounding box center [784, 475] width 281 height 160
click at [886, 497] on button "submit" at bounding box center [890, 507] width 35 height 19
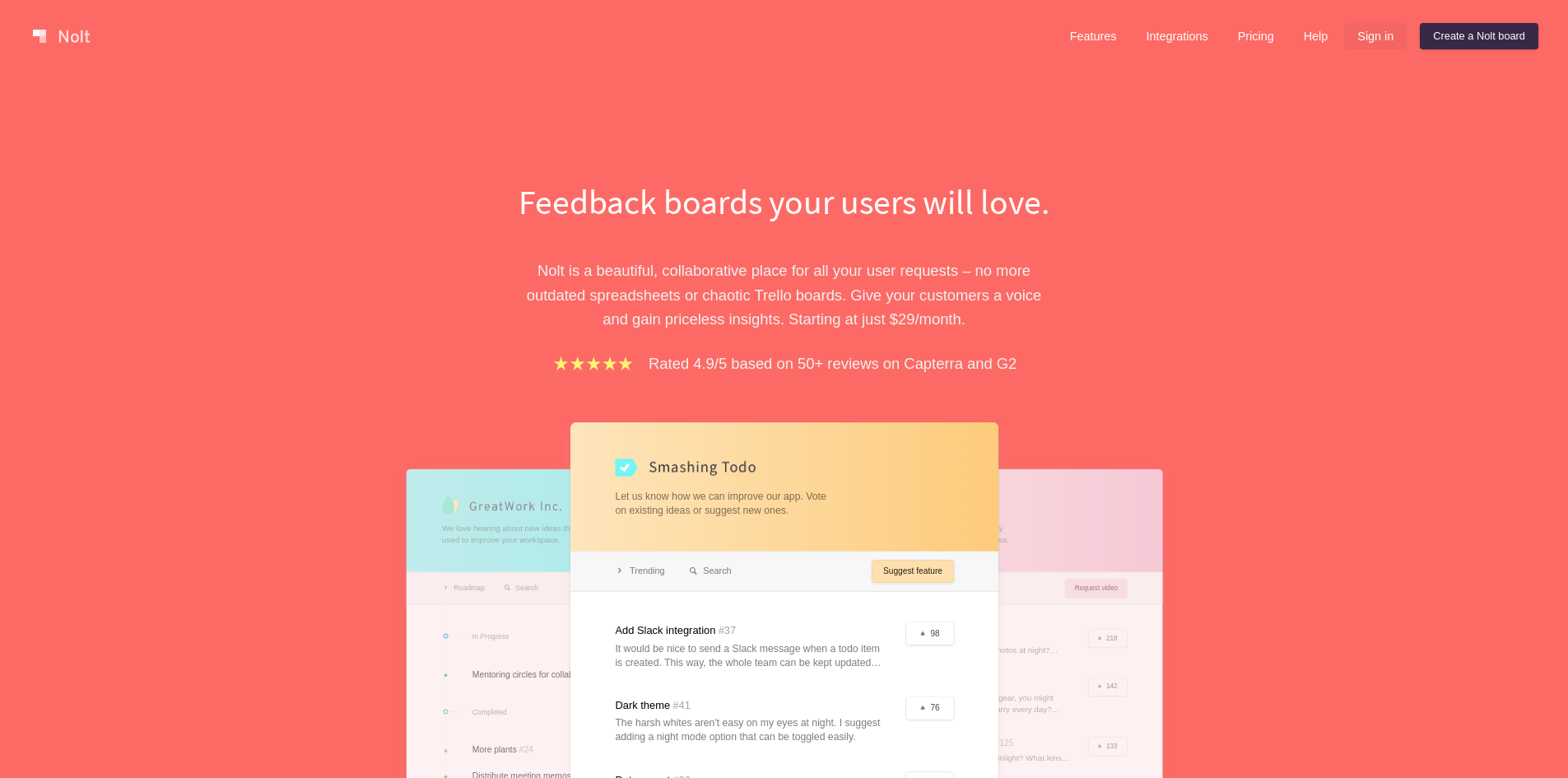
click at [1384, 39] on link "Sign in" at bounding box center [1376, 35] width 63 height 27
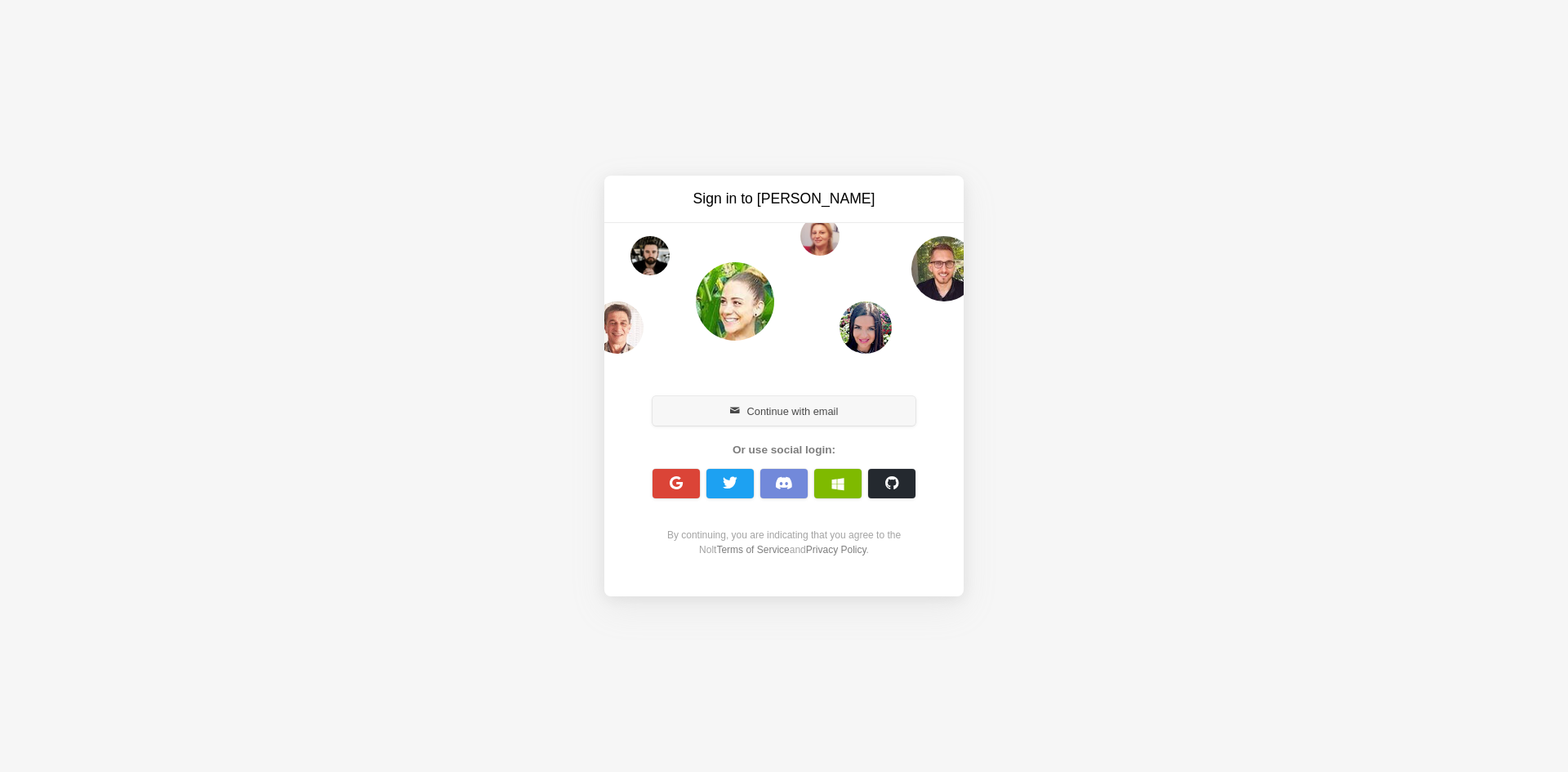
click at [769, 423] on button "Continue with email" at bounding box center [784, 411] width 263 height 29
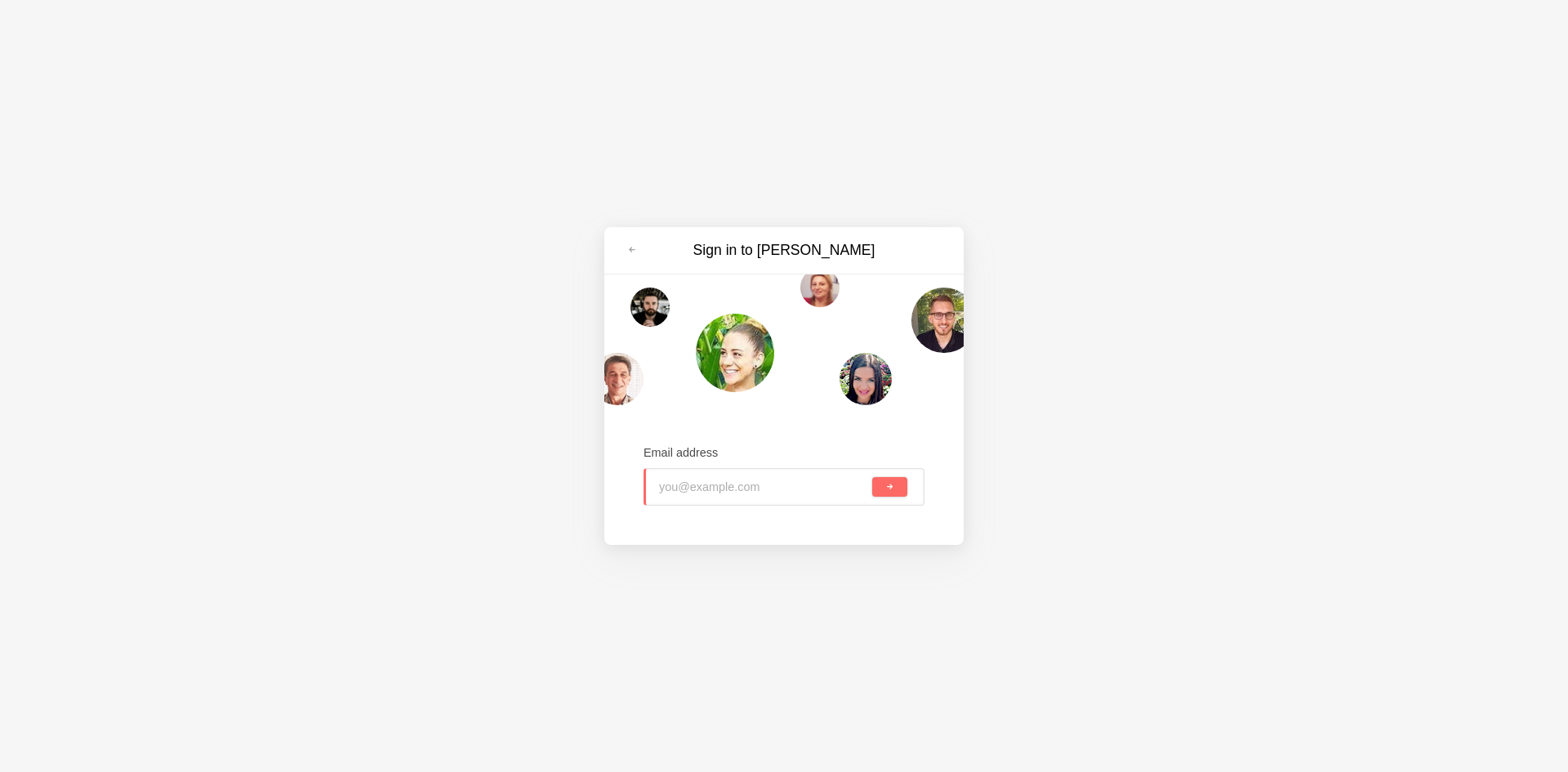
paste input "peyop55986@iotrama.com"
type input "peyop55986@iotrama.com"
click at [876, 482] on button "submit" at bounding box center [890, 487] width 35 height 19
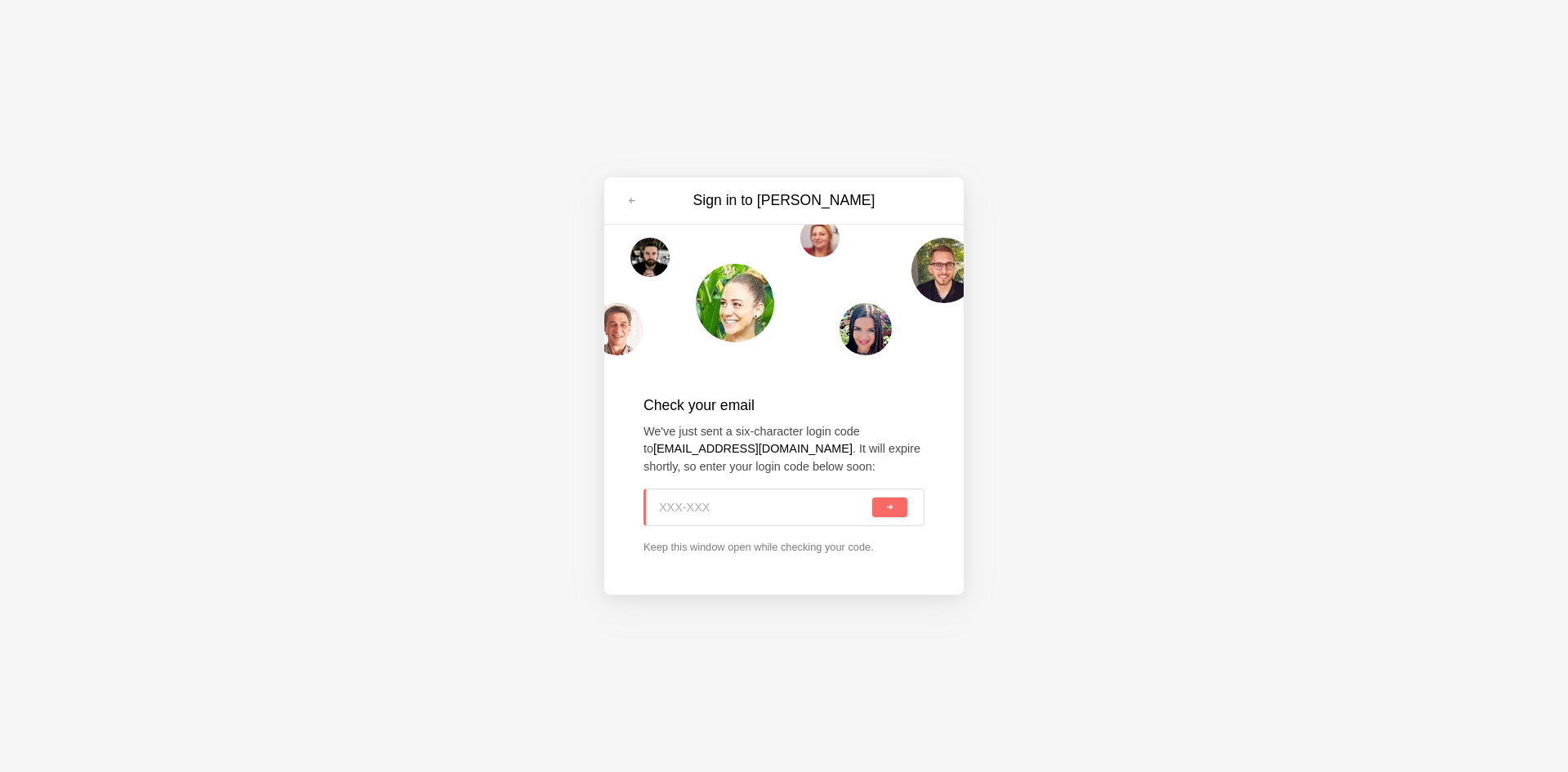
paste input "MP2-TS5"
type input "MP2-TS5"
click at [880, 513] on button "submit" at bounding box center [890, 507] width 35 height 19
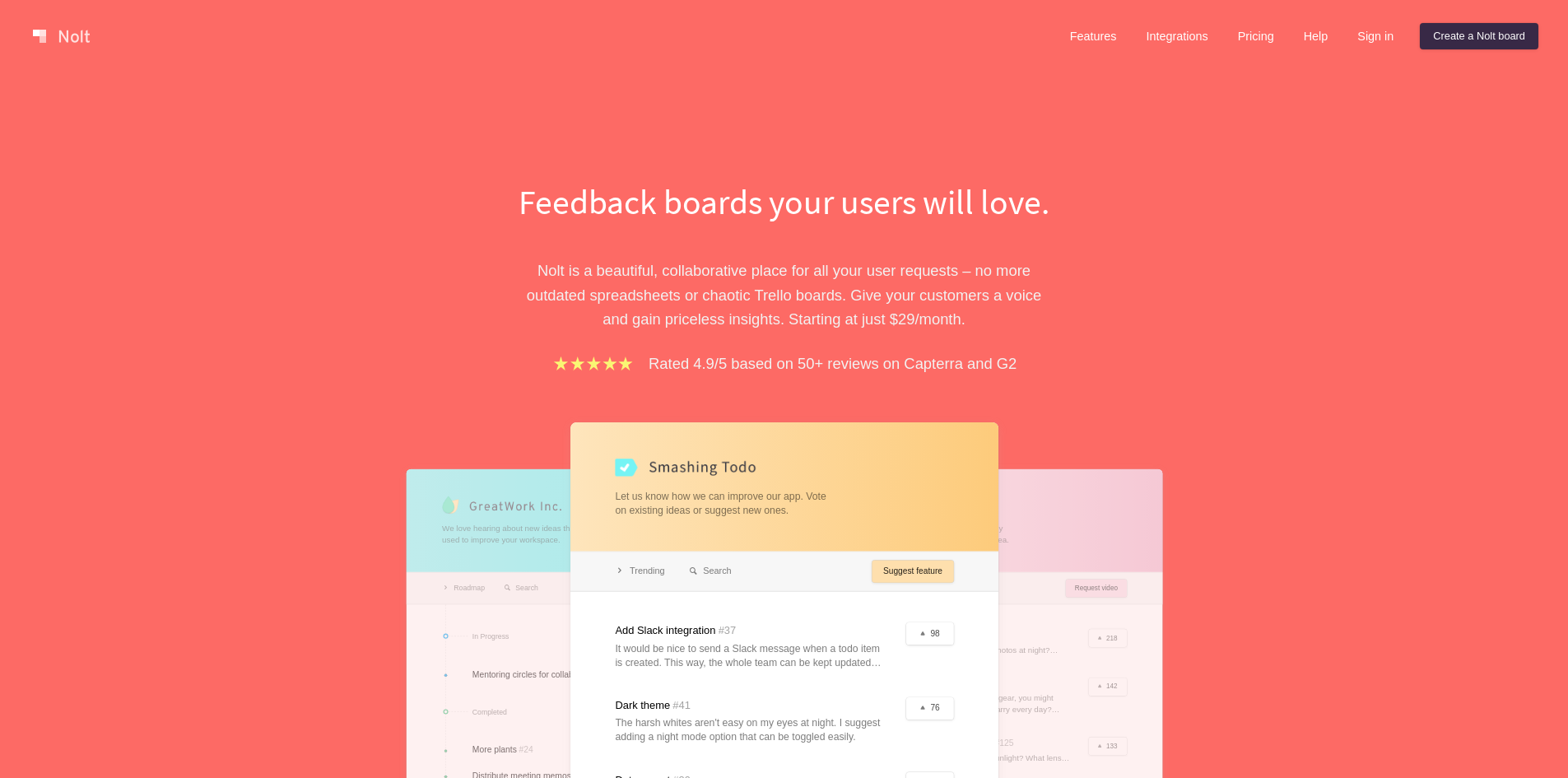
click at [1378, 22] on div "Features Integrations Pricing Help Sign in Create a Nolt board" at bounding box center [1297, 36] width 488 height 33
click at [1377, 28] on link "Sign in" at bounding box center [1376, 35] width 63 height 27
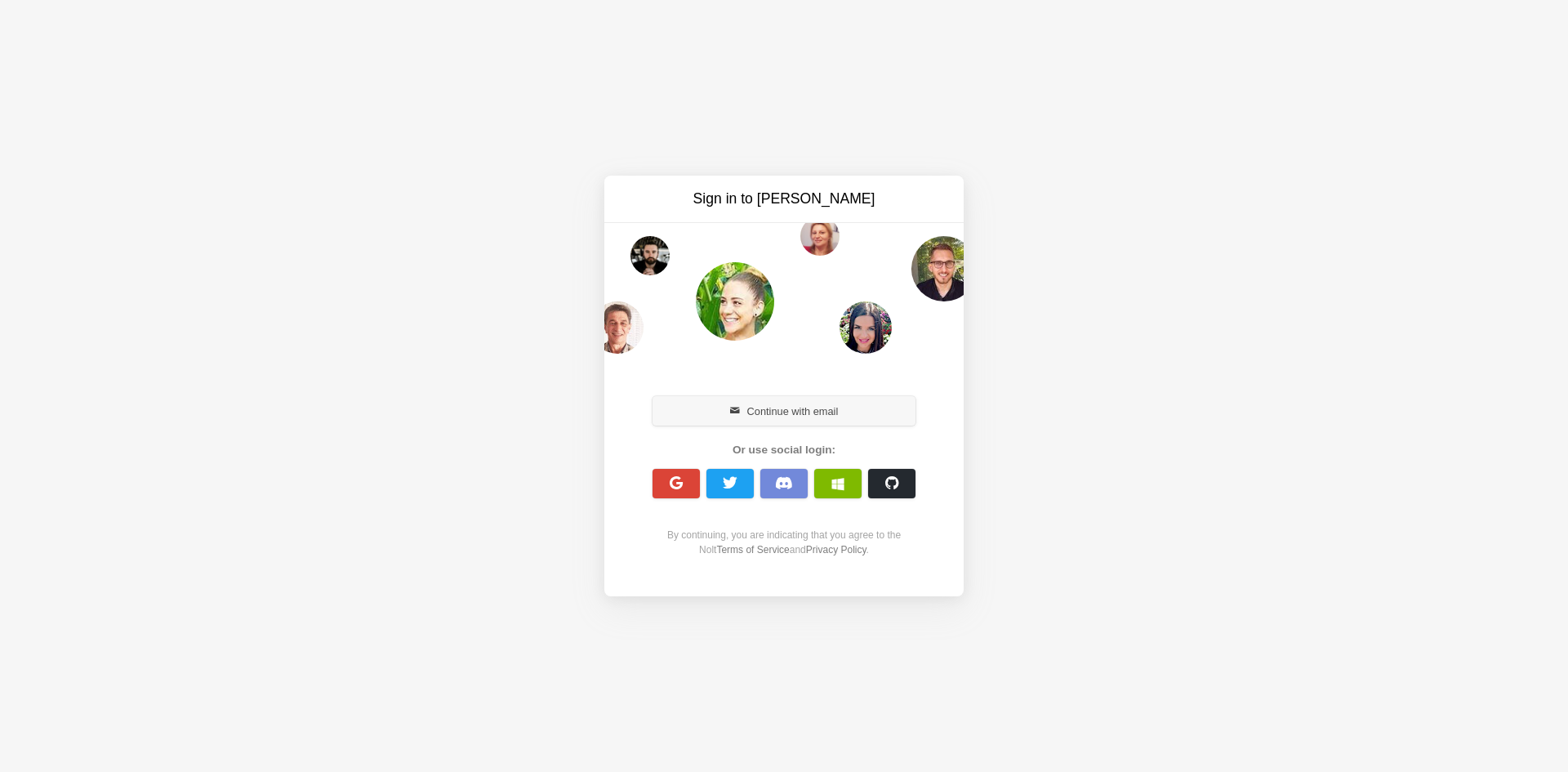
click at [803, 406] on button "Continue with email" at bounding box center [784, 411] width 263 height 29
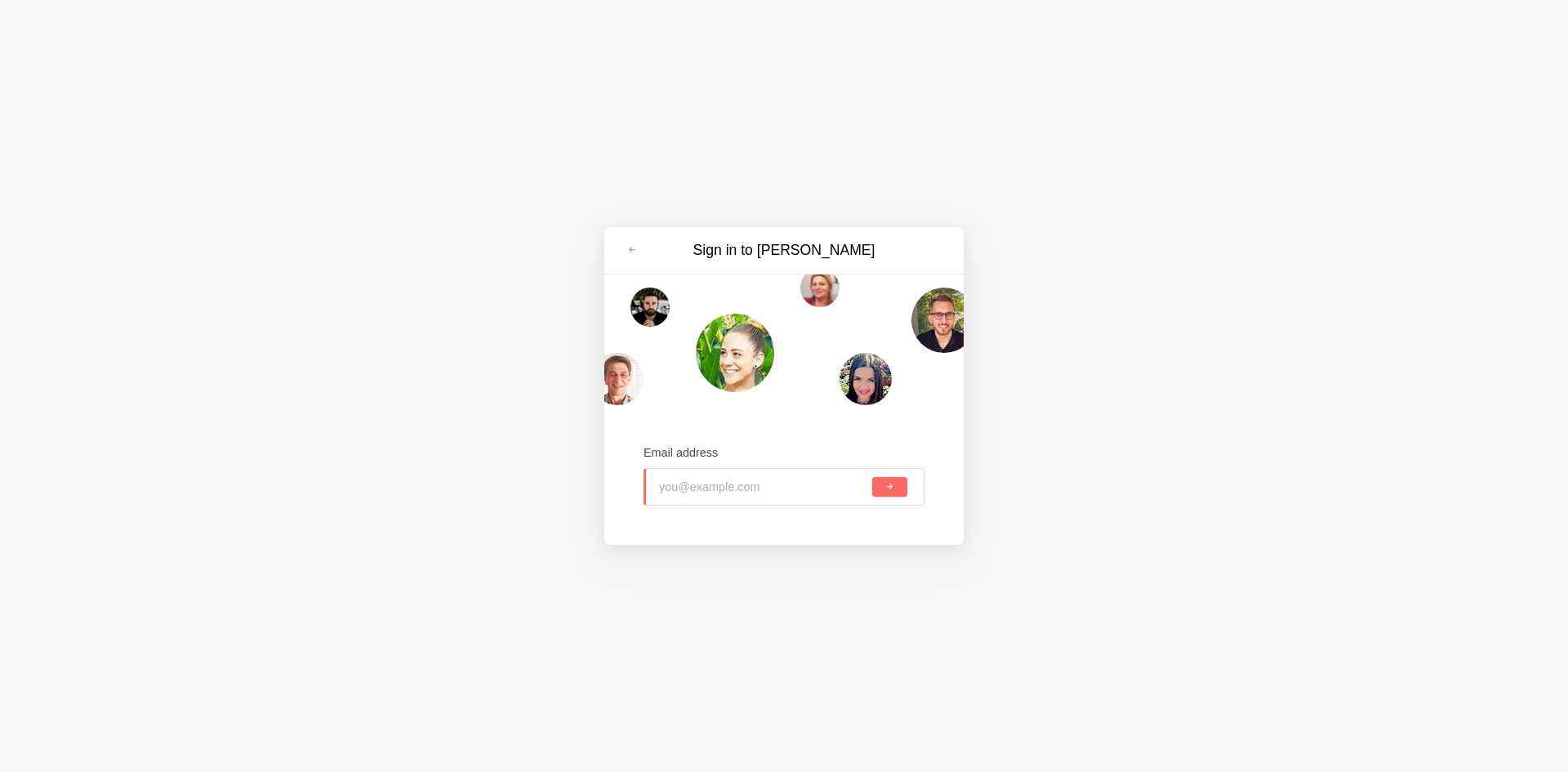
paste input "bovemew728@iotrama.com"
type input "bovemew728@iotrama.com"
click at [886, 482] on button "submit" at bounding box center [890, 487] width 35 height 19
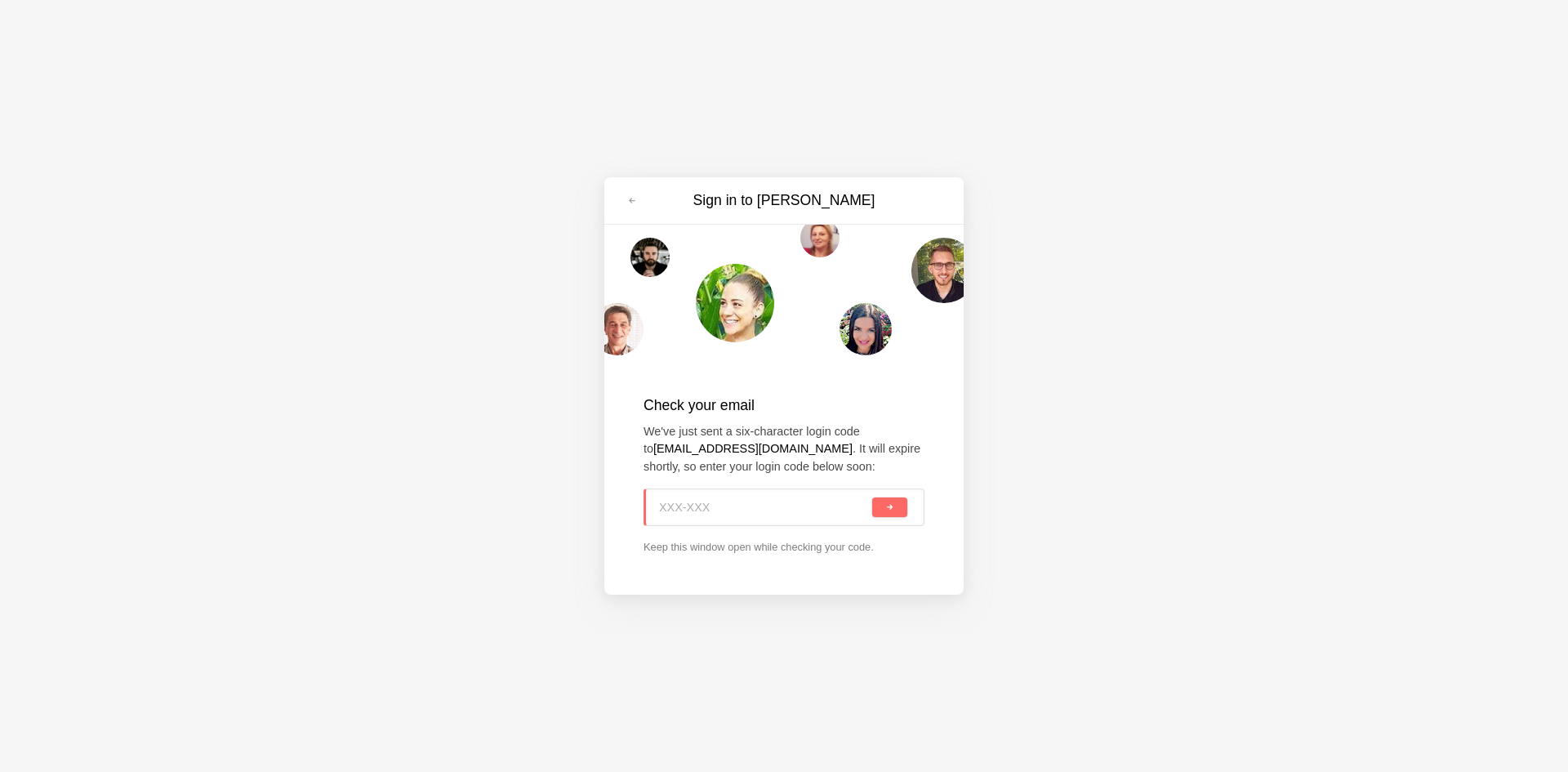
paste input "7E9-FV7"
type input "7E9-FV7"
click at [890, 508] on span "submit" at bounding box center [890, 507] width 9 height 9
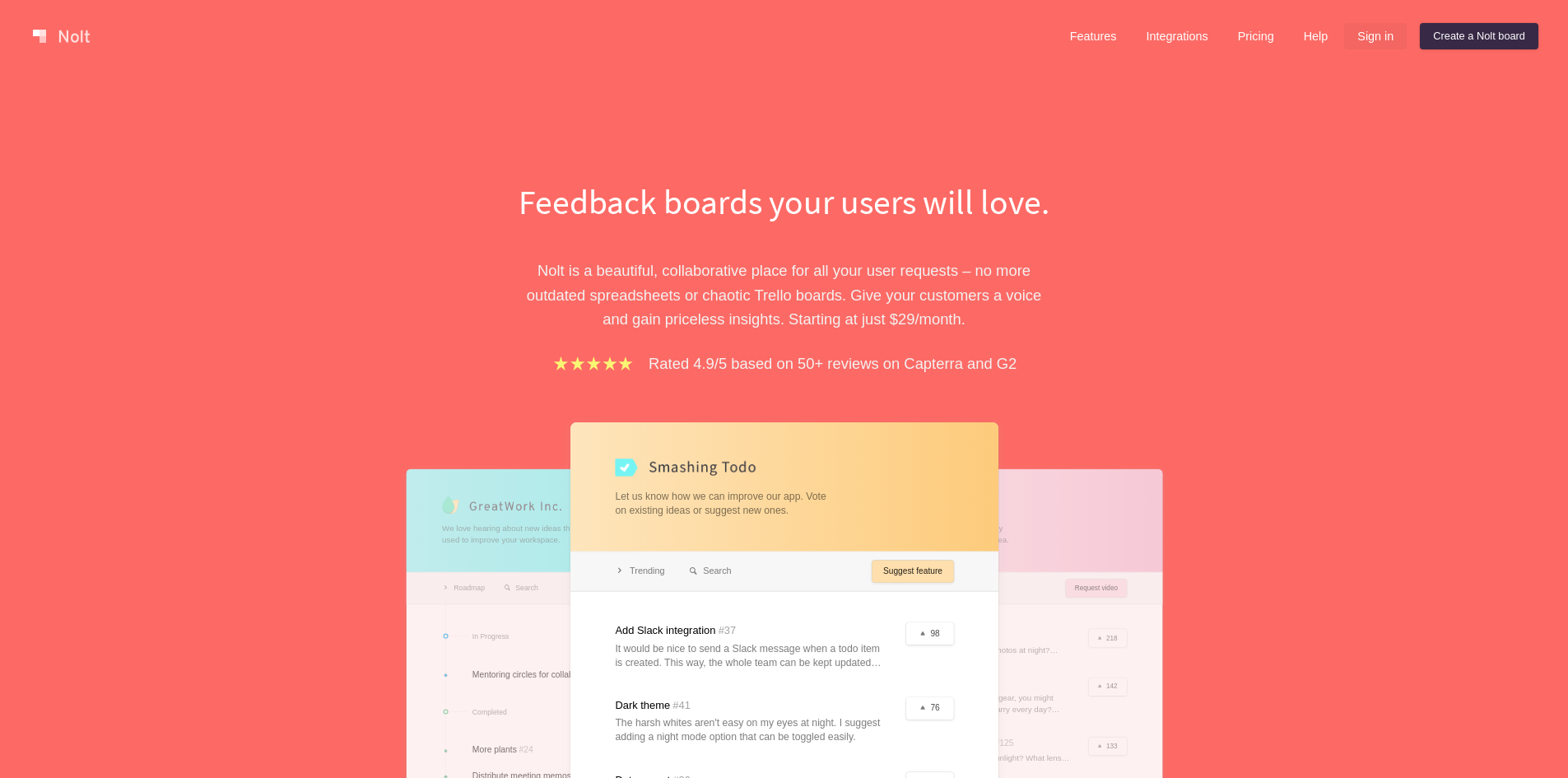
click at [1384, 28] on link "Sign in" at bounding box center [1376, 35] width 63 height 27
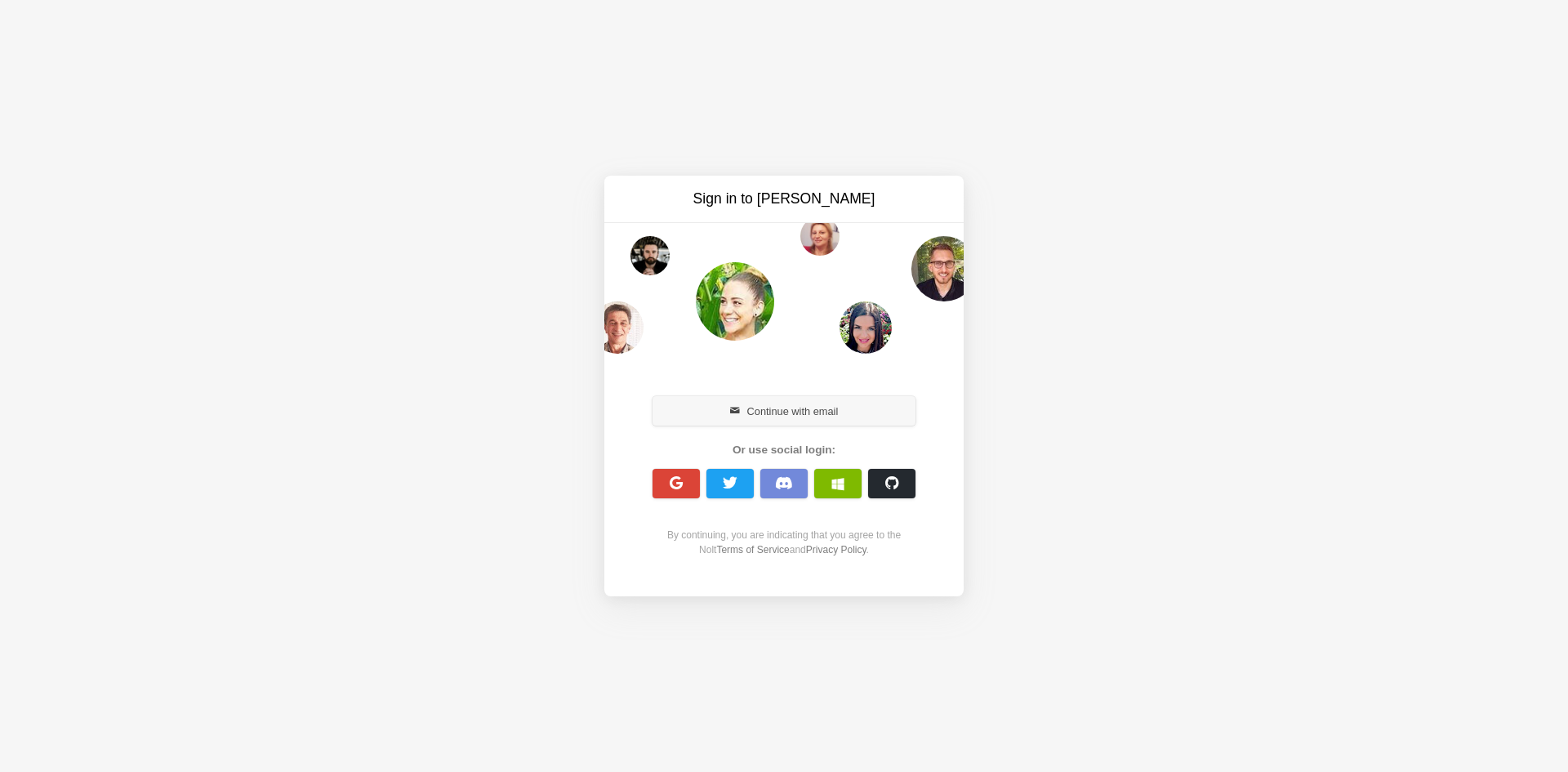
click at [788, 406] on button "Continue with email" at bounding box center [784, 411] width 263 height 29
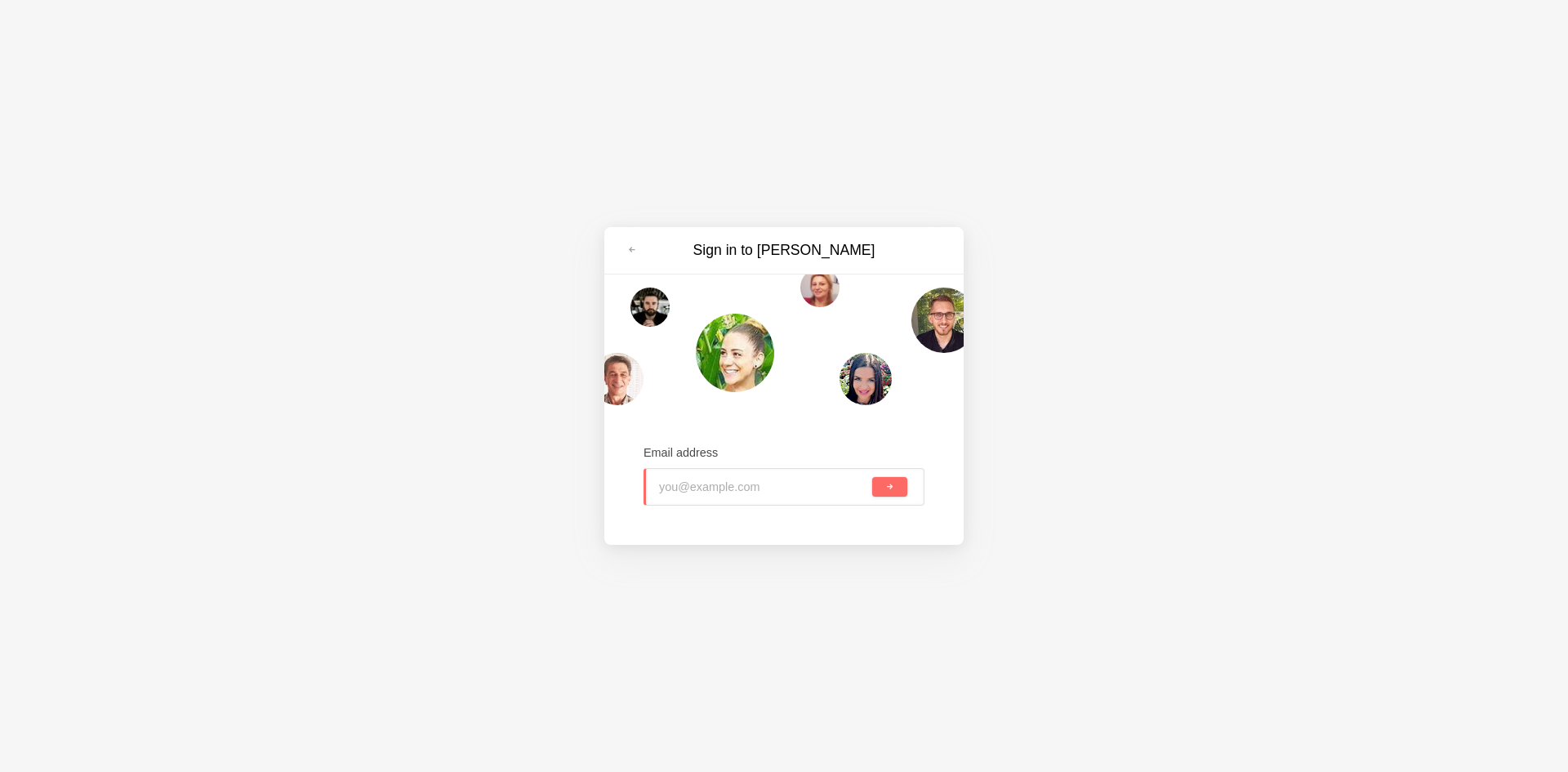
paste input "cobalor939@iotrama.com"
type input "cobalor939@iotrama.com"
click at [897, 488] on button "submit" at bounding box center [890, 487] width 35 height 19
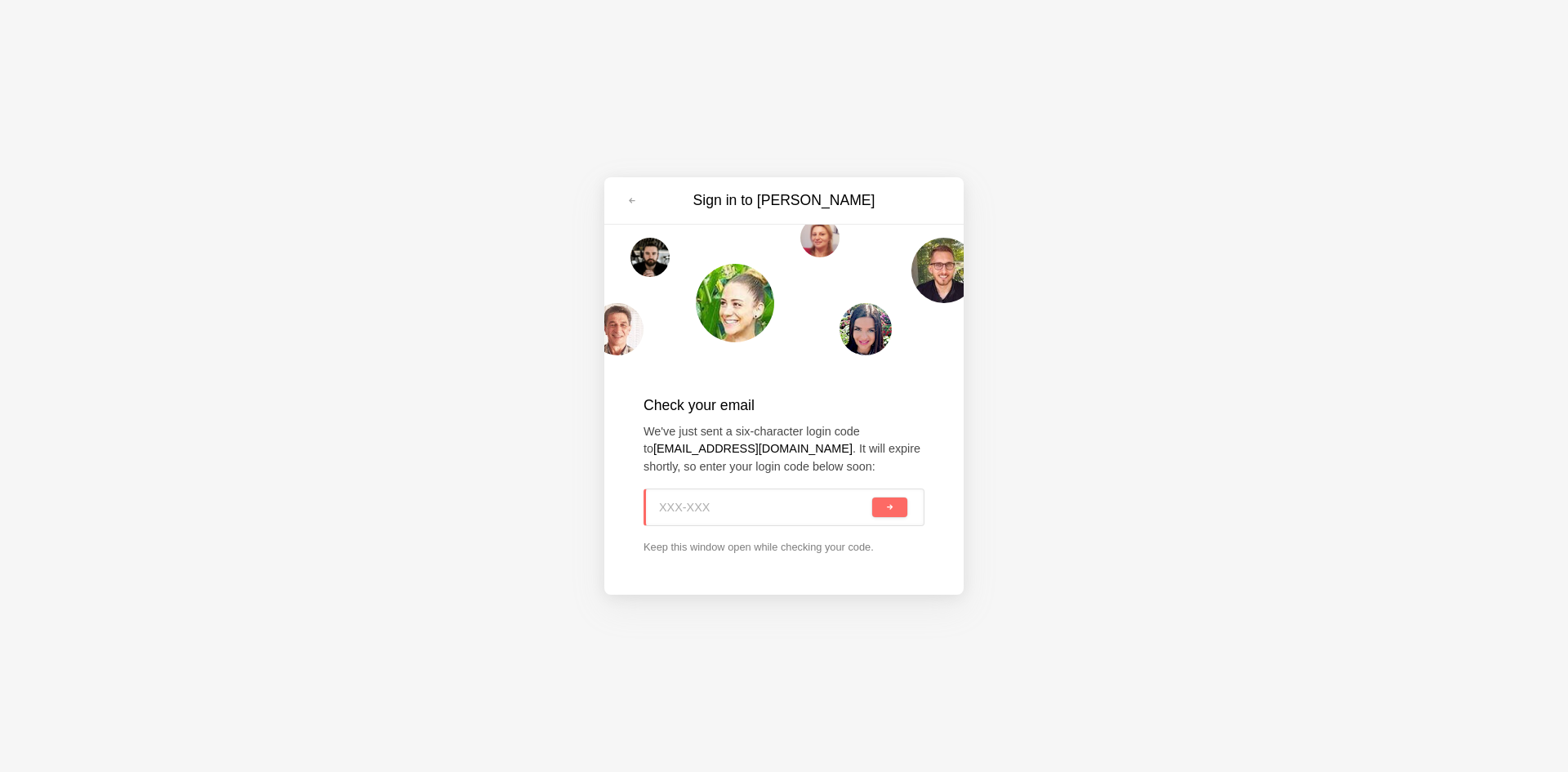
paste input "Y5T-6Q4"
type input "Y5T-6Q4"
click at [882, 510] on button "submit" at bounding box center [890, 507] width 35 height 19
